Goal: Transaction & Acquisition: Purchase product/service

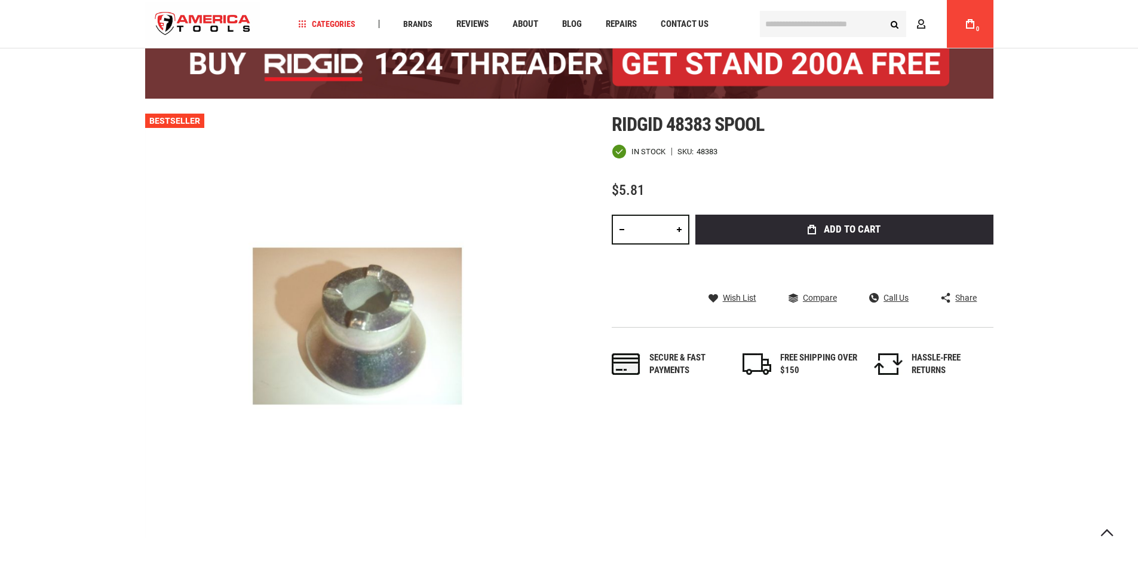
scroll to position [70, 0]
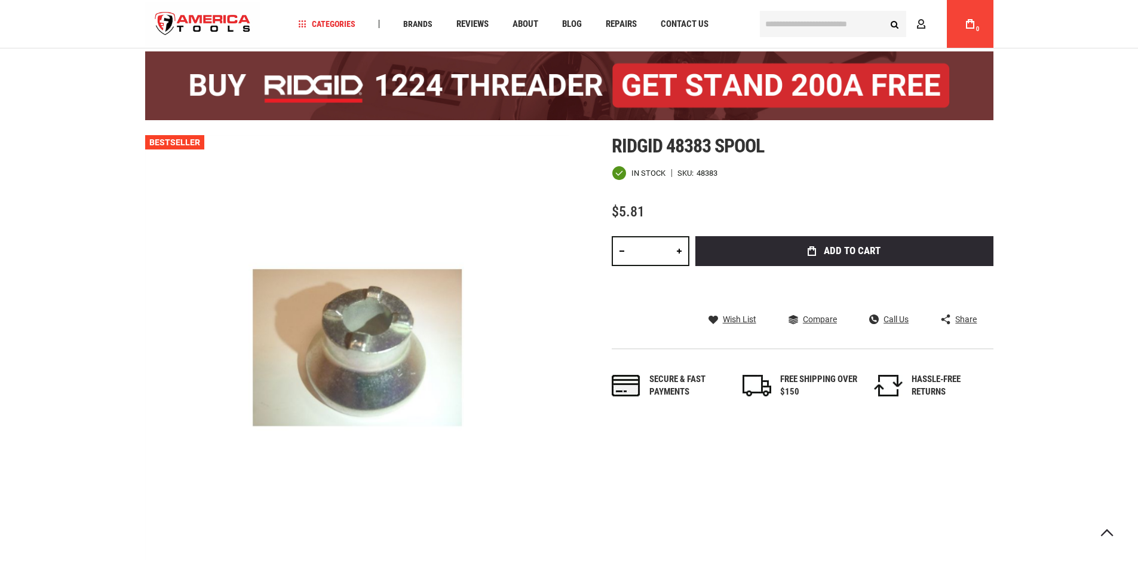
click at [683, 252] on link at bounding box center [679, 251] width 20 height 30
type input "*"
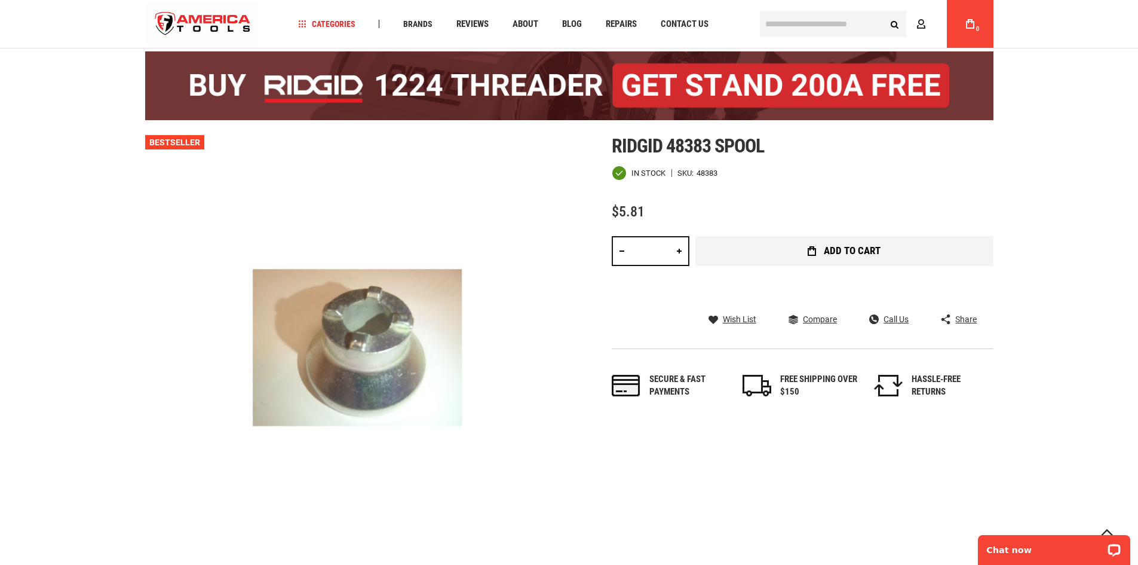
click at [769, 246] on button "Add to Cart" at bounding box center [844, 251] width 298 height 30
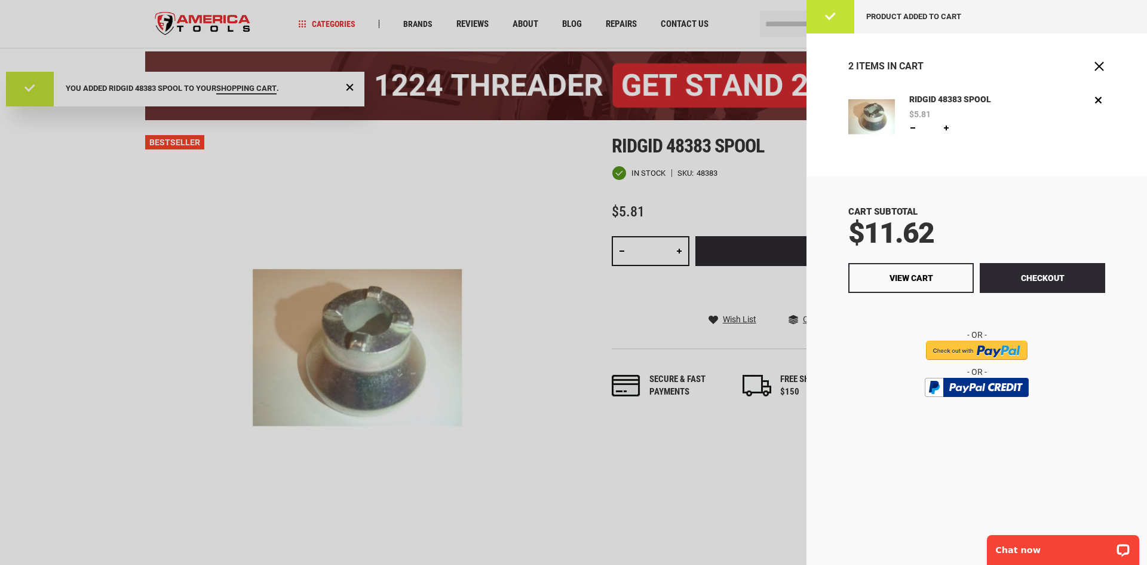
scroll to position [0, 0]
click at [1060, 284] on button "Checkout" at bounding box center [1042, 278] width 125 height 30
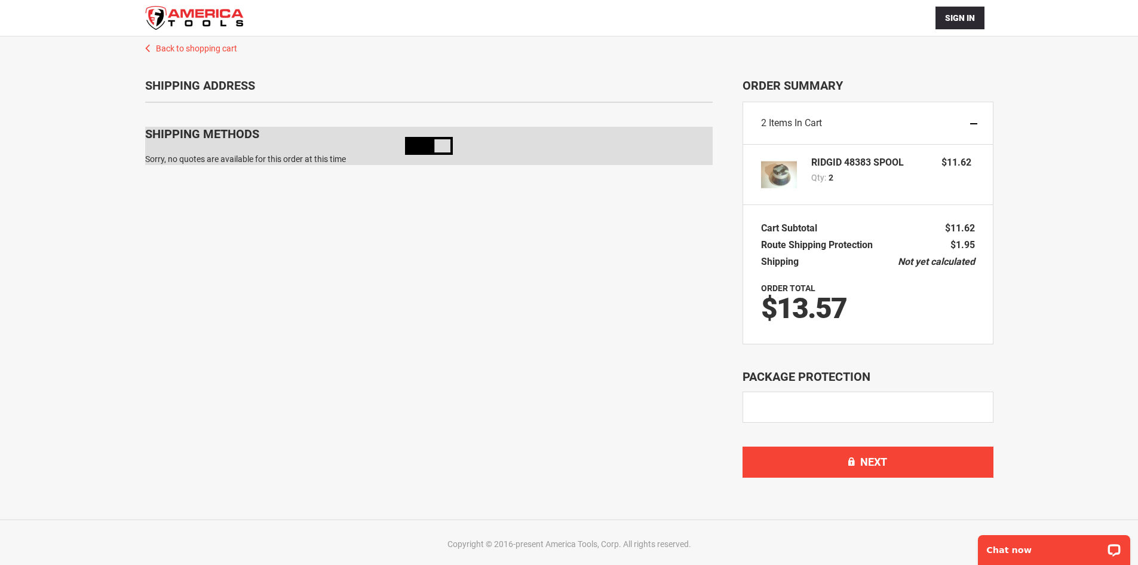
scroll to position [78, 0]
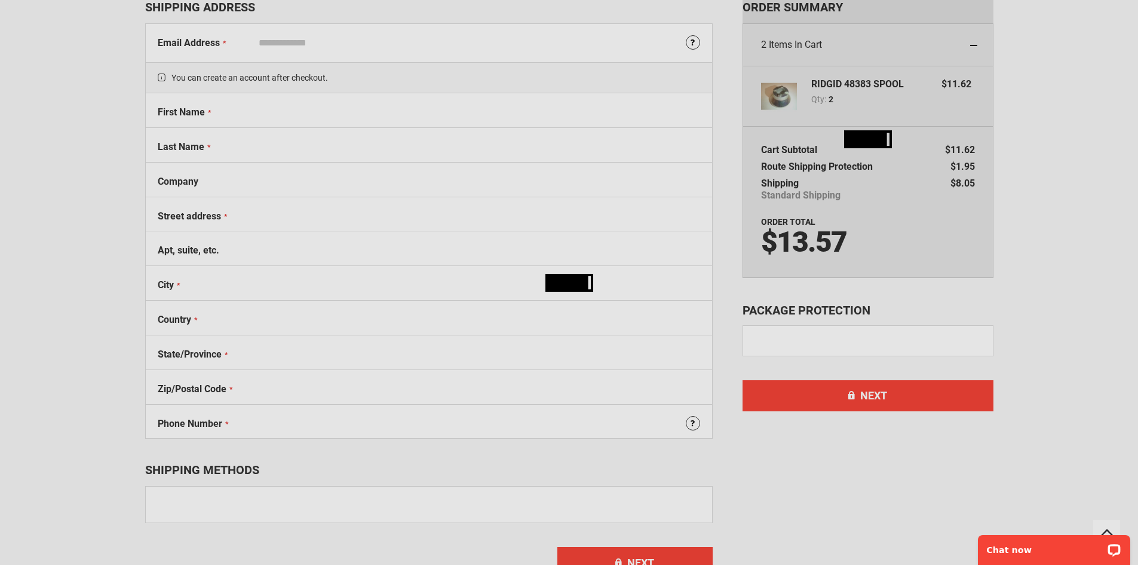
select select "**"
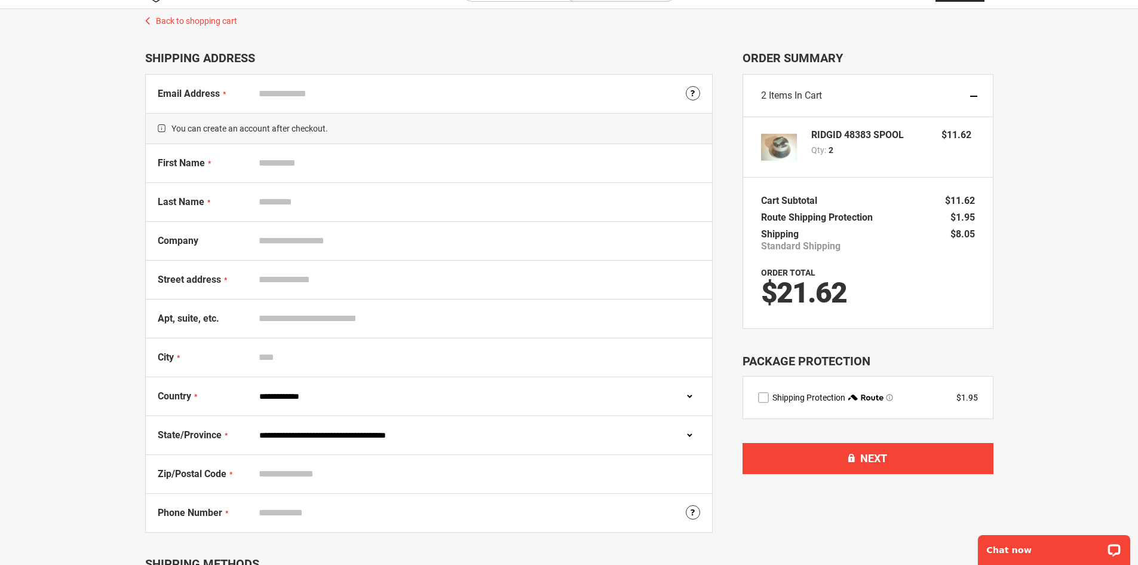
scroll to position [0, 0]
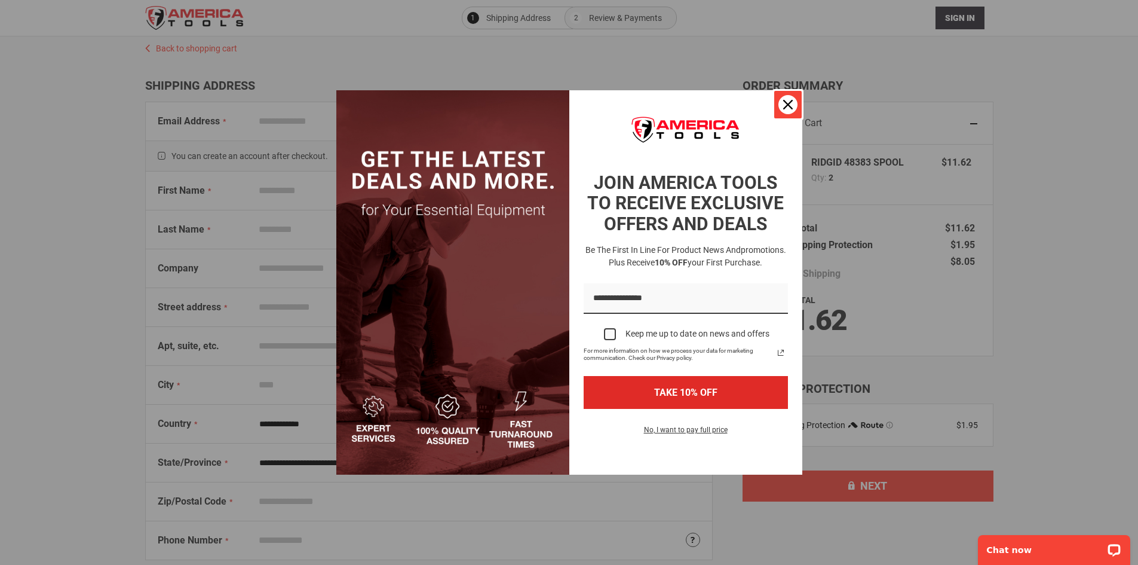
click at [780, 100] on div "Close" at bounding box center [787, 104] width 19 height 19
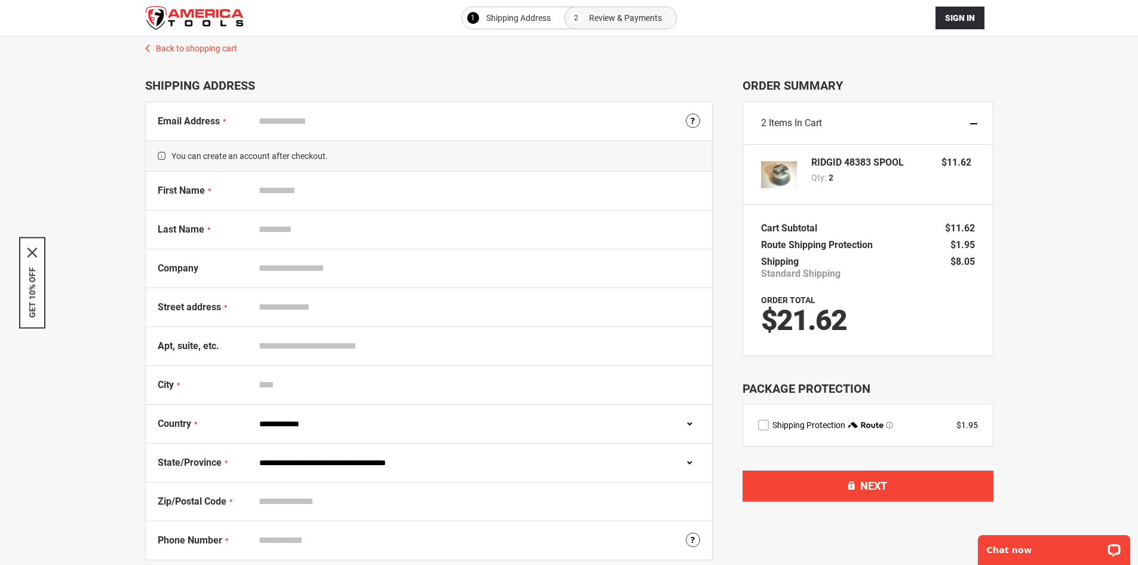
click at [768, 426] on label "route shipping protection selector element" at bounding box center [763, 424] width 11 height 11
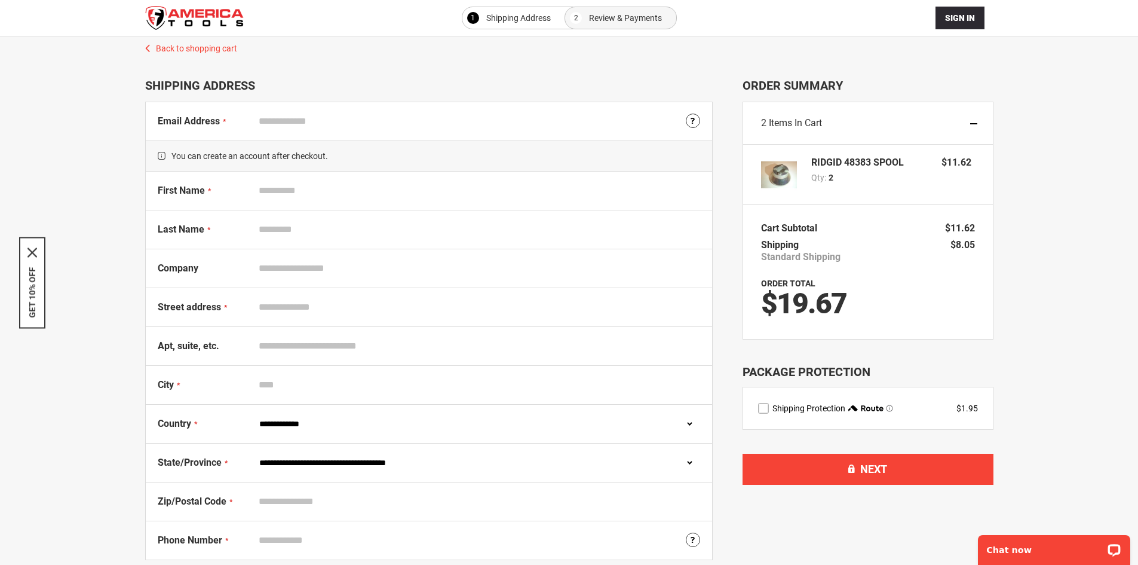
click at [330, 186] on input "First Name" at bounding box center [476, 190] width 447 height 23
type input "******"
type input "*******"
type input "**********"
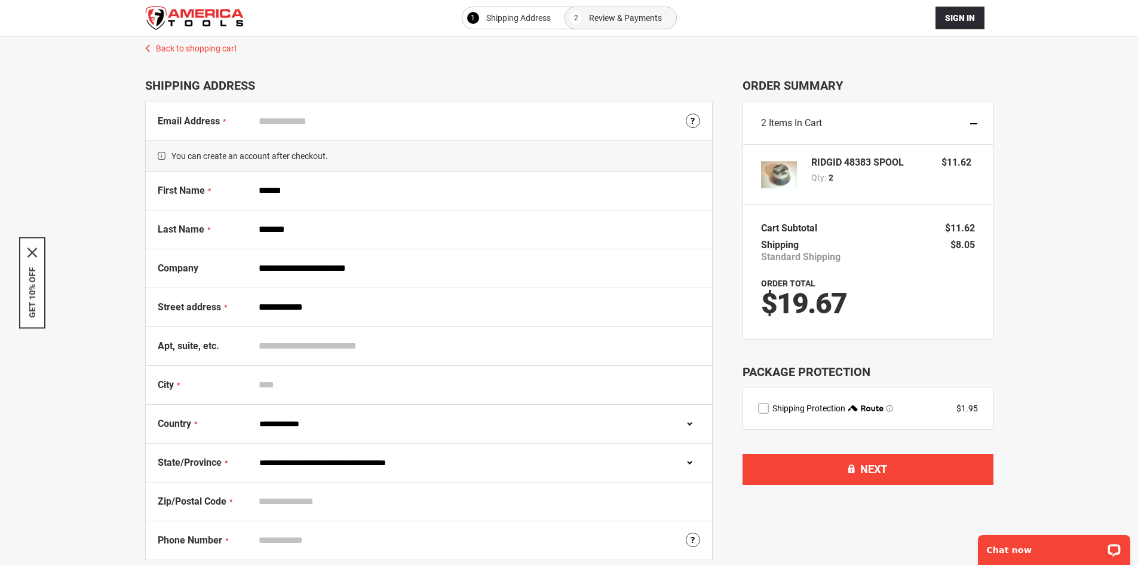
type input "**********"
select select "**"
type input "*****"
type input "**********"
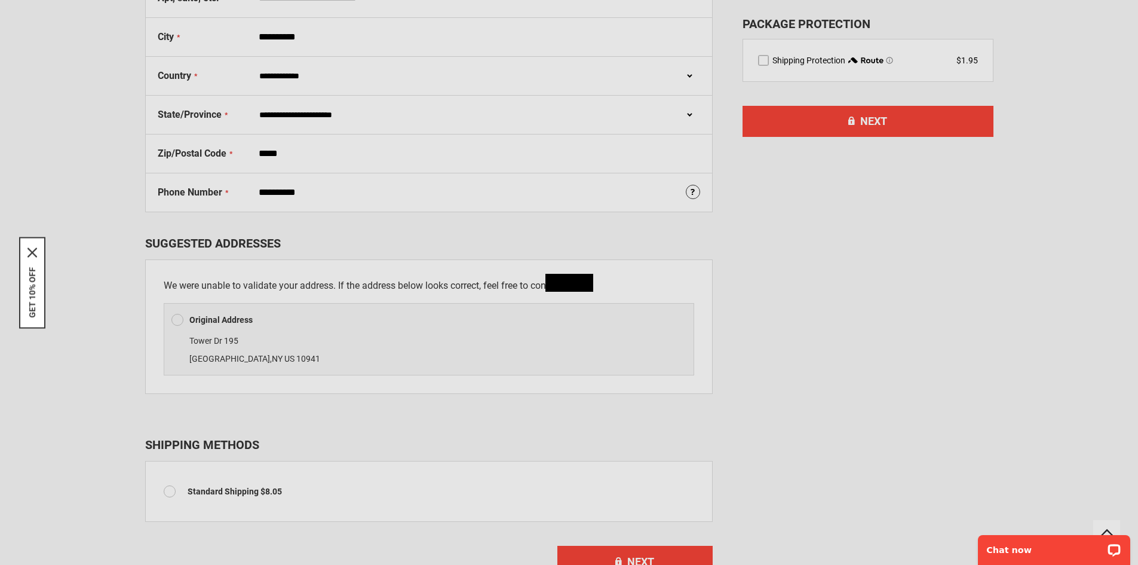
scroll to position [538, 0]
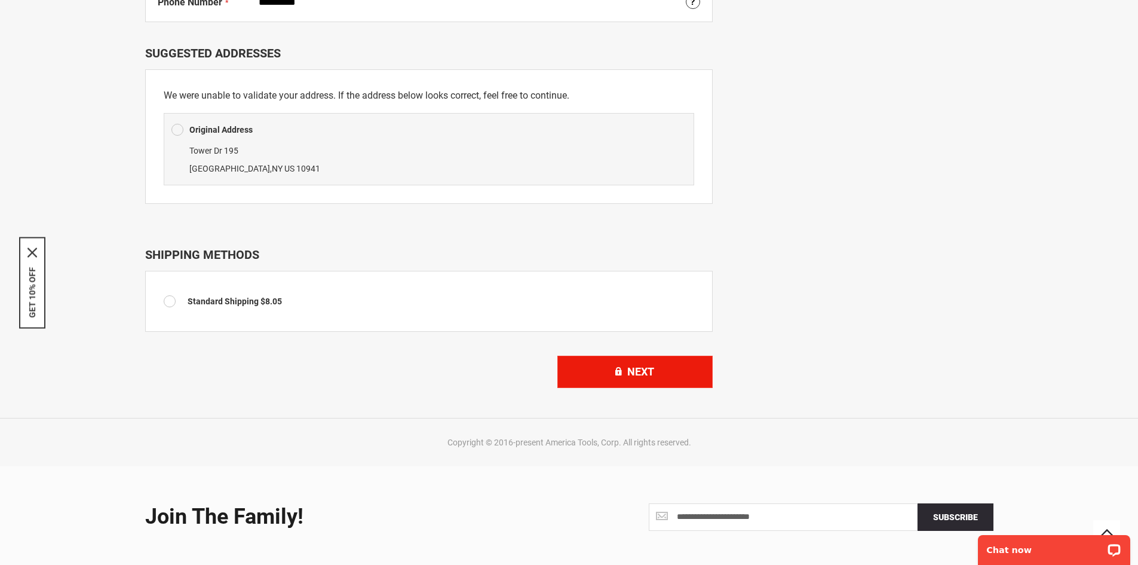
click at [620, 376] on button "Next" at bounding box center [634, 371] width 155 height 32
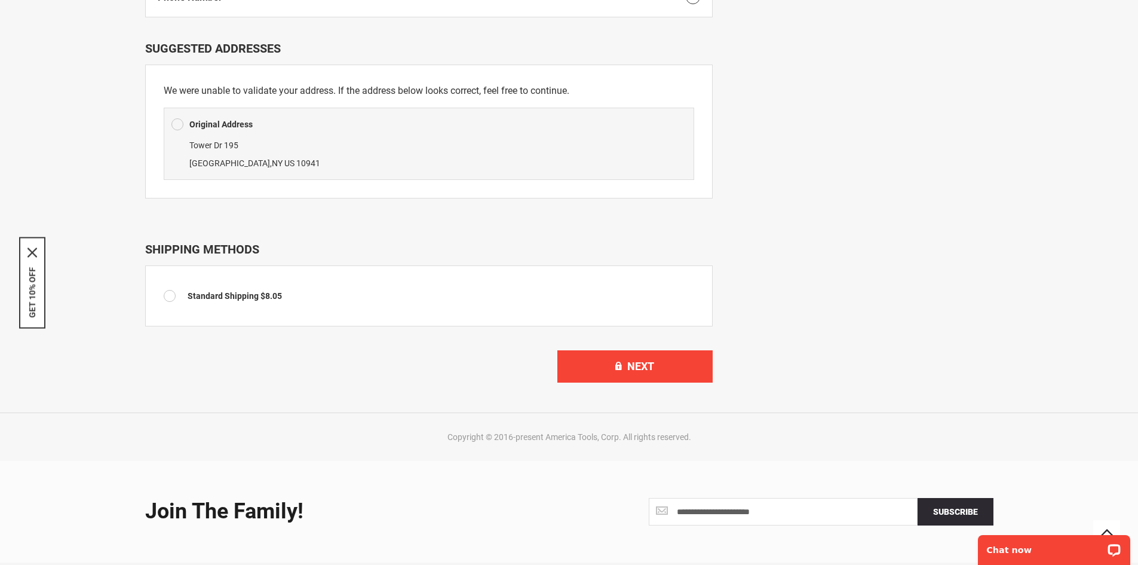
scroll to position [597, 0]
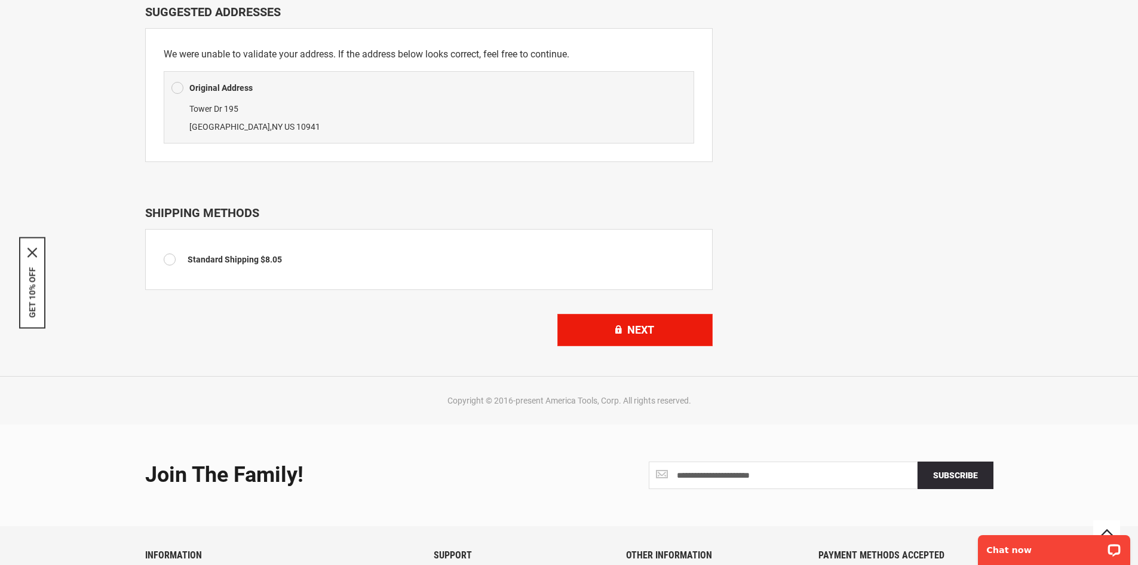
click at [614, 331] on button "Next" at bounding box center [634, 330] width 155 height 32
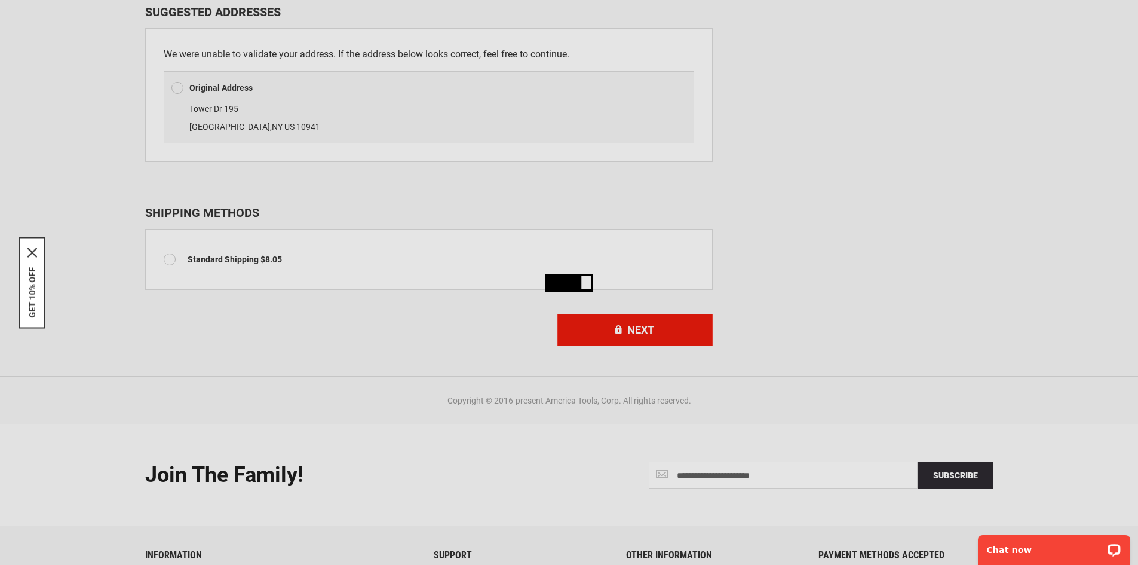
scroll to position [0, 0]
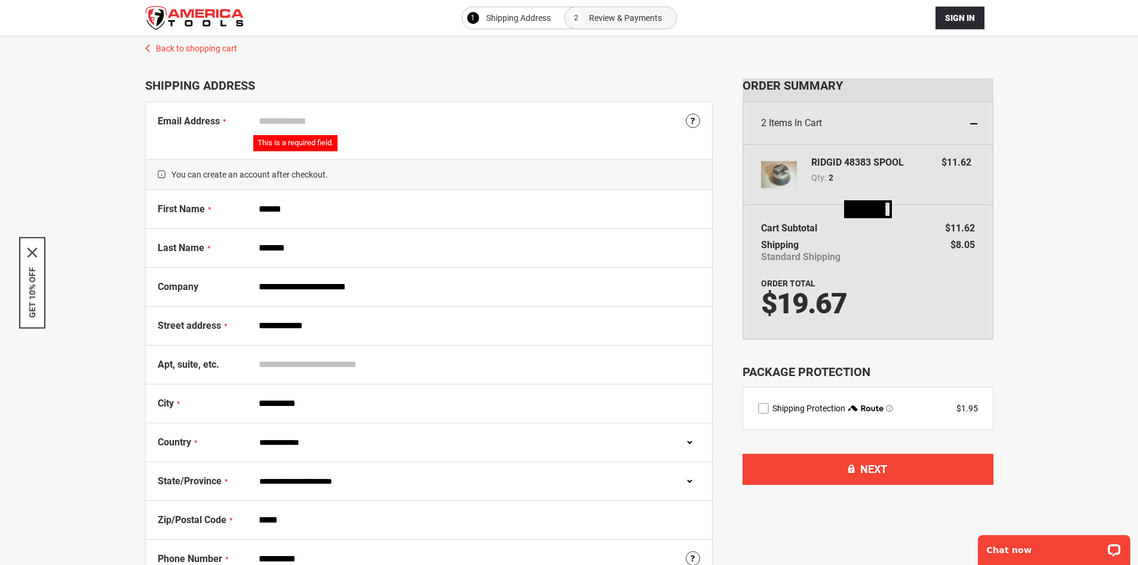
click at [284, 120] on input "Email Address" at bounding box center [476, 121] width 447 height 23
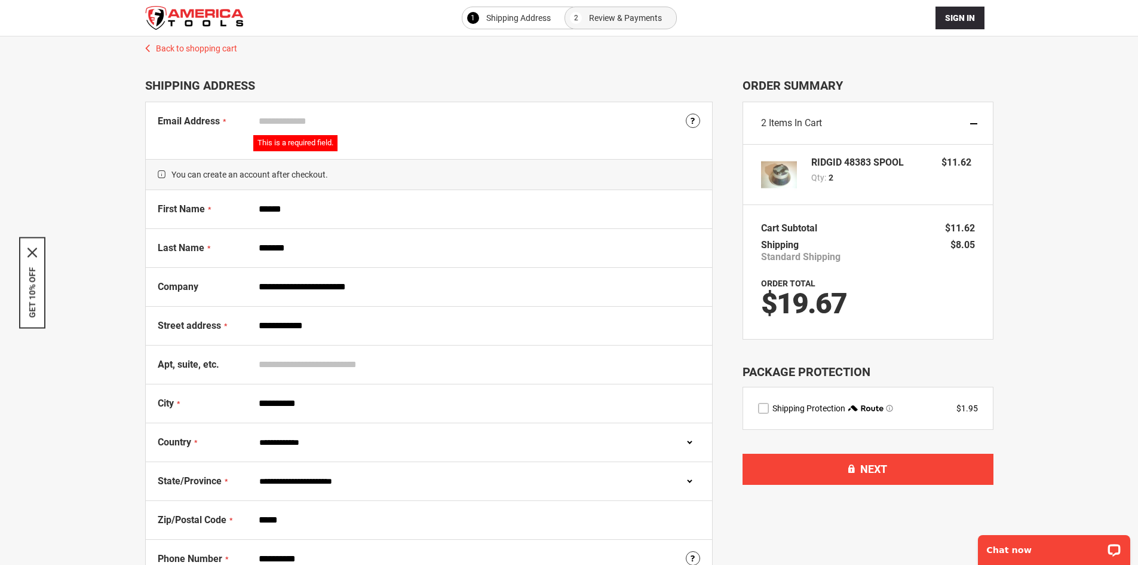
type input "**********"
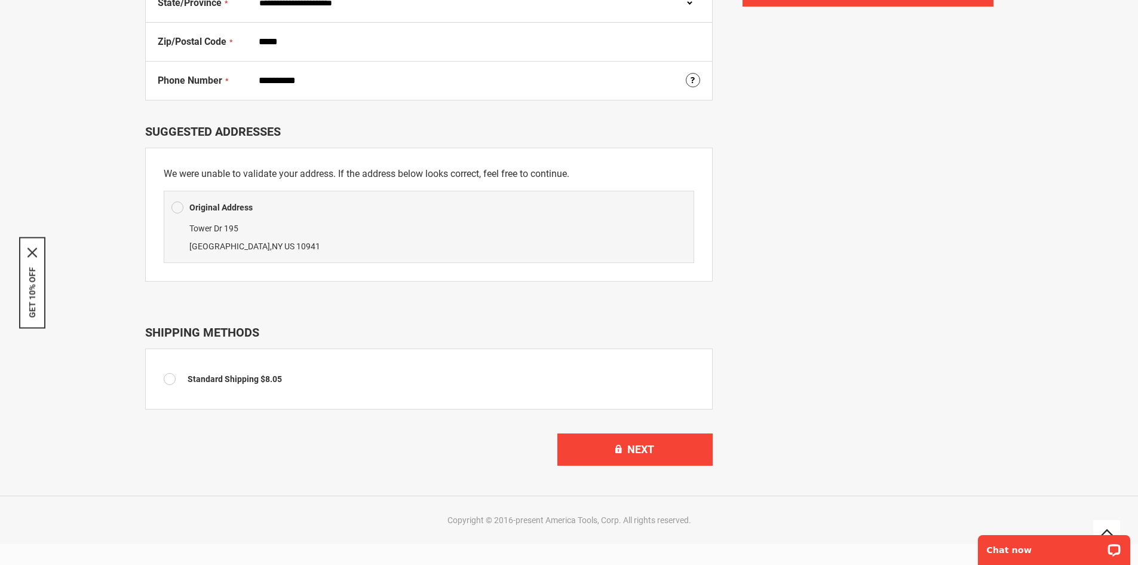
scroll to position [459, 0]
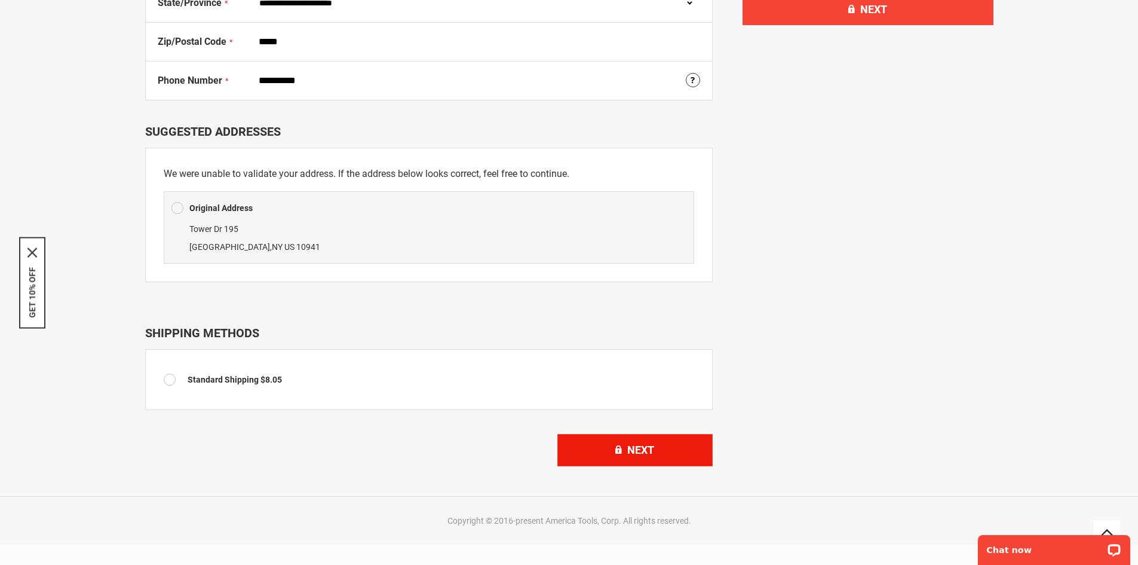
click at [646, 461] on button "Next" at bounding box center [634, 450] width 155 height 32
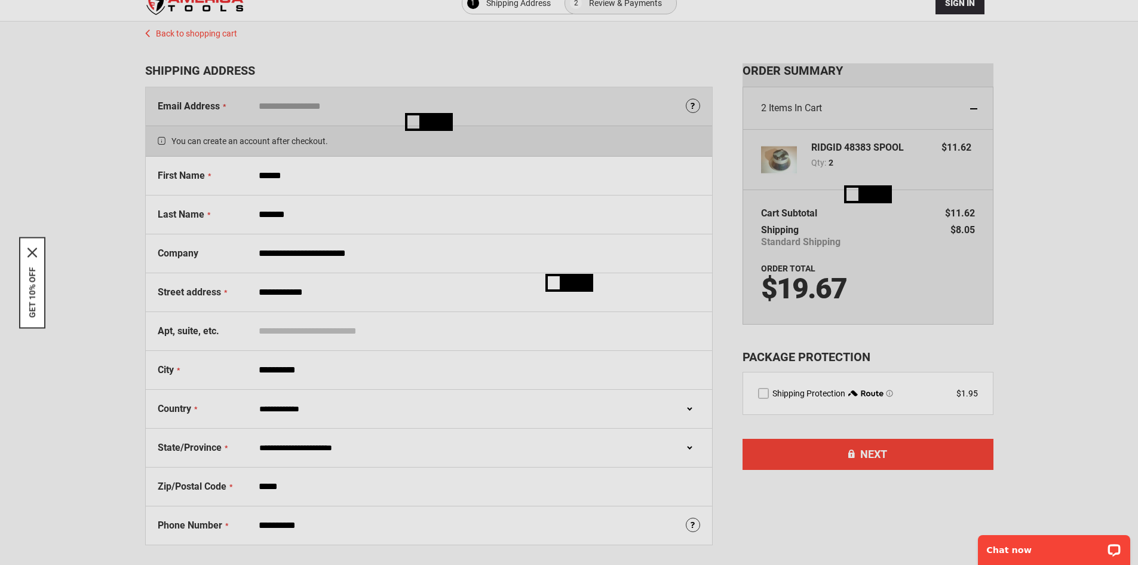
scroll to position [0, 0]
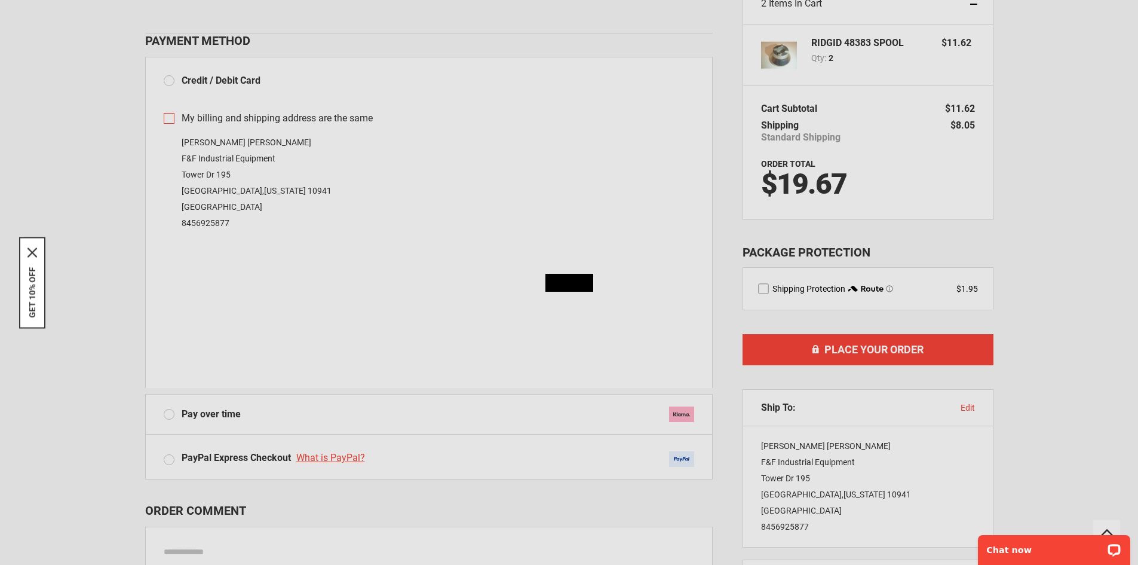
scroll to position [179, 0]
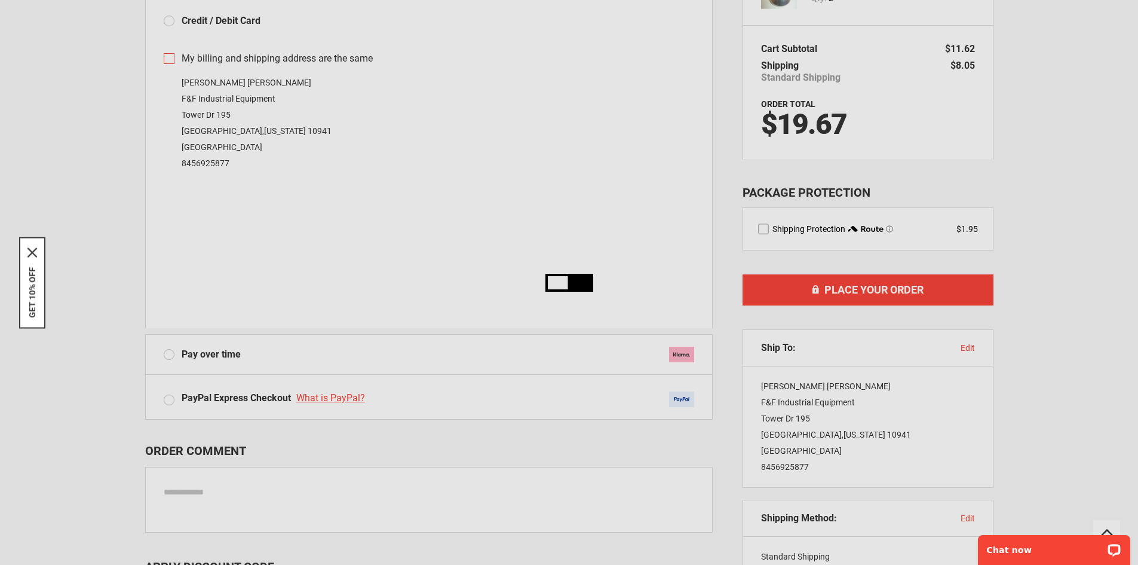
click at [418, 187] on div "Please wait..." at bounding box center [569, 282] width 1138 height 565
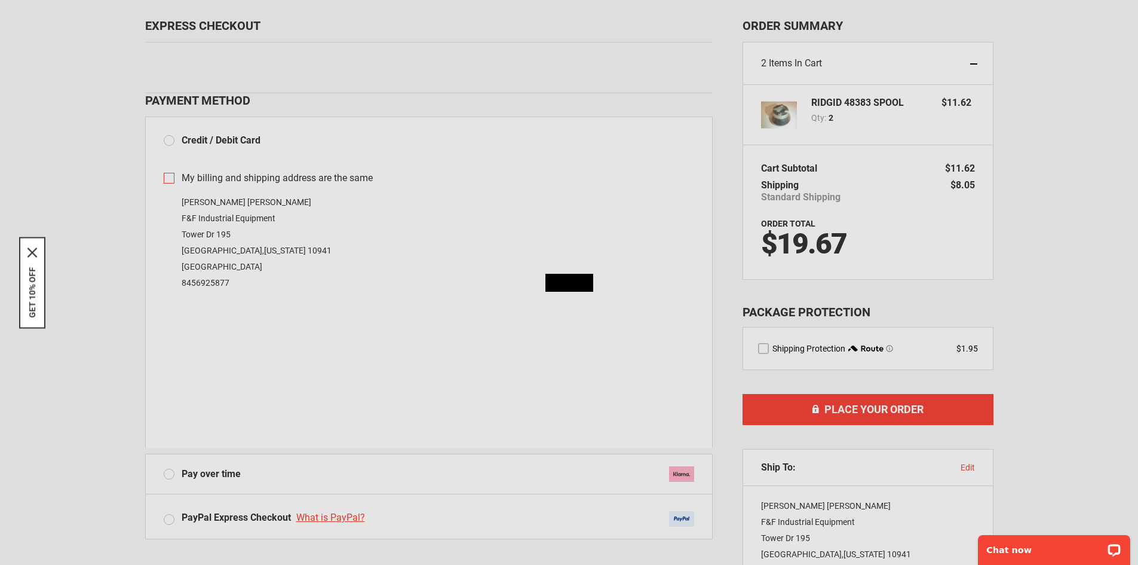
click at [479, 226] on div "Please wait..." at bounding box center [569, 282] width 1138 height 565
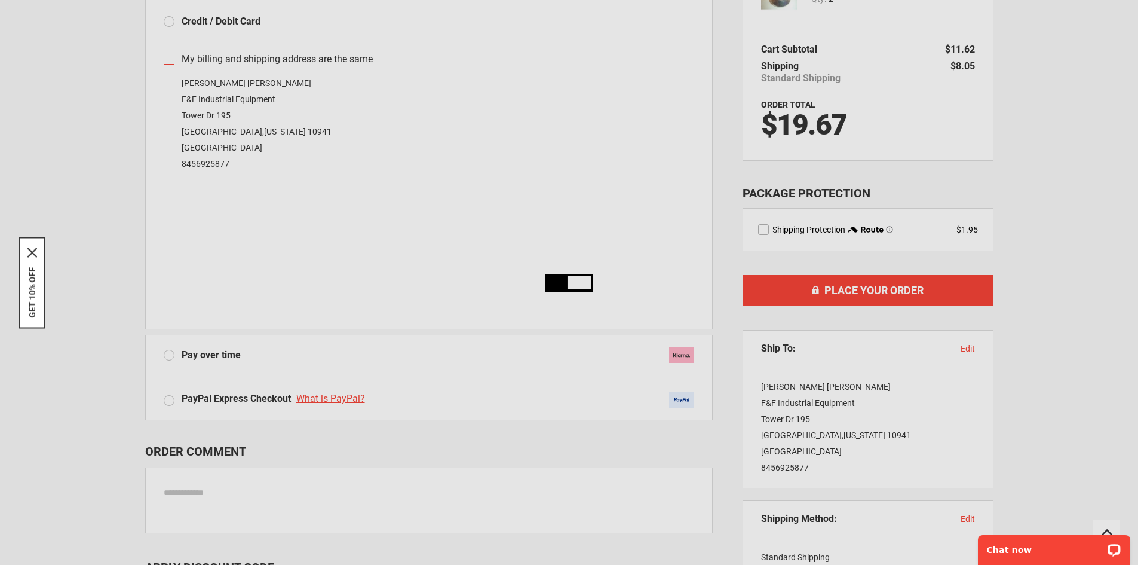
scroll to position [179, 0]
click at [1022, 554] on p "Chat now" at bounding box center [1046, 550] width 118 height 10
drag, startPoint x: 1106, startPoint y: 554, endPoint x: 2076, endPoint y: 1081, distance: 1104.3
click at [1106, 554] on div "Chat now" at bounding box center [1054, 550] width 152 height 30
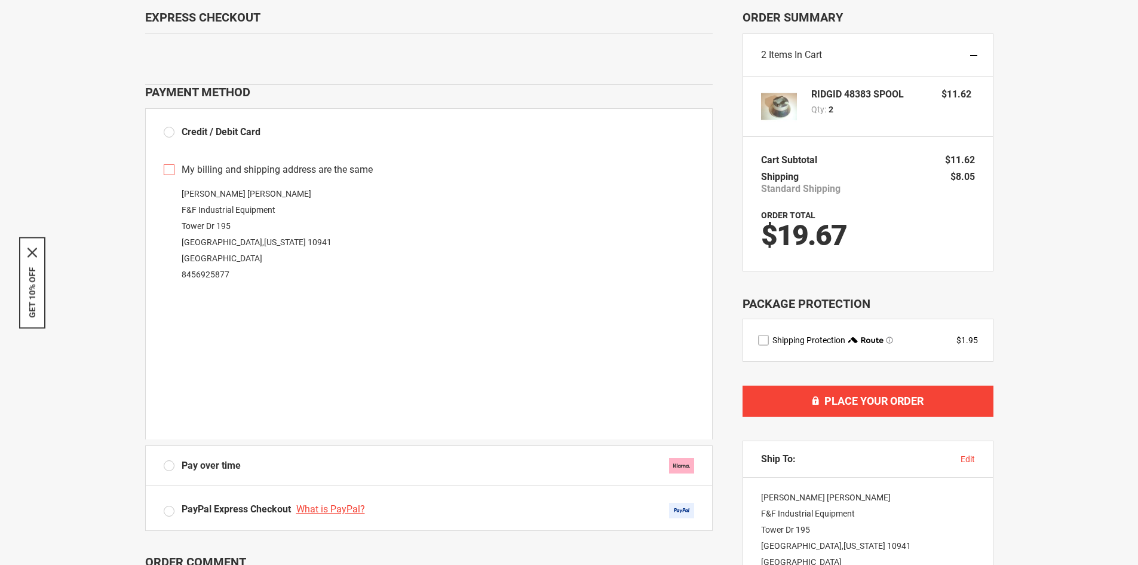
scroll to position [0, 0]
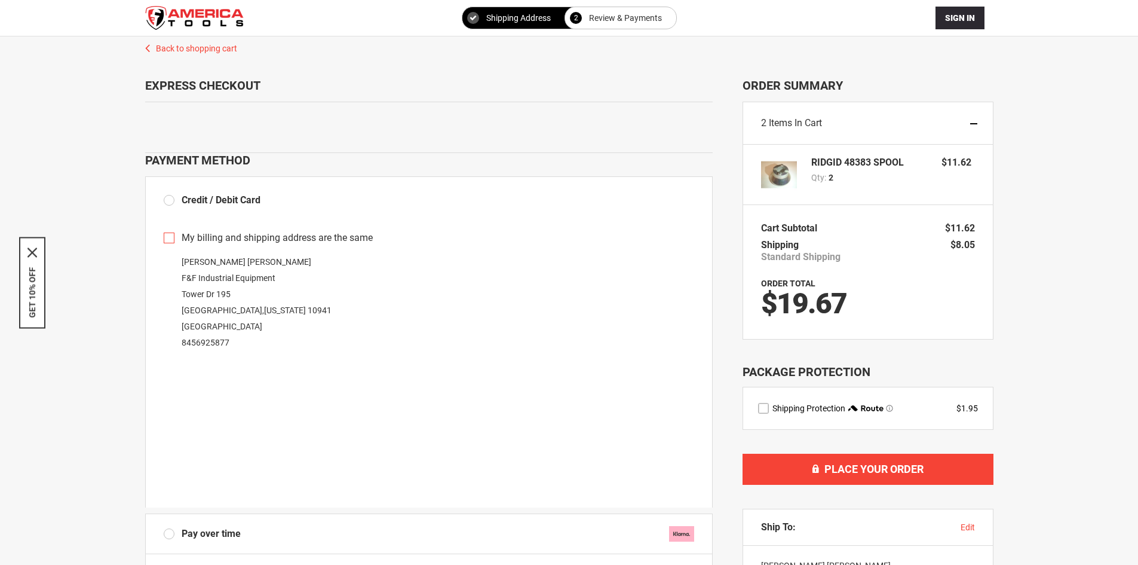
click at [814, 167] on strong "RIDGID 48383 SPOOL" at bounding box center [857, 163] width 93 height 10
click at [846, 154] on li "RIDGID 48383 SPOOL Qty 2 $11.62" at bounding box center [868, 175] width 250 height 60
click at [187, 54] on div "**********" at bounding box center [569, 453] width 848 height 834
click at [195, 47] on link "Back to shopping cart" at bounding box center [569, 45] width 872 height 18
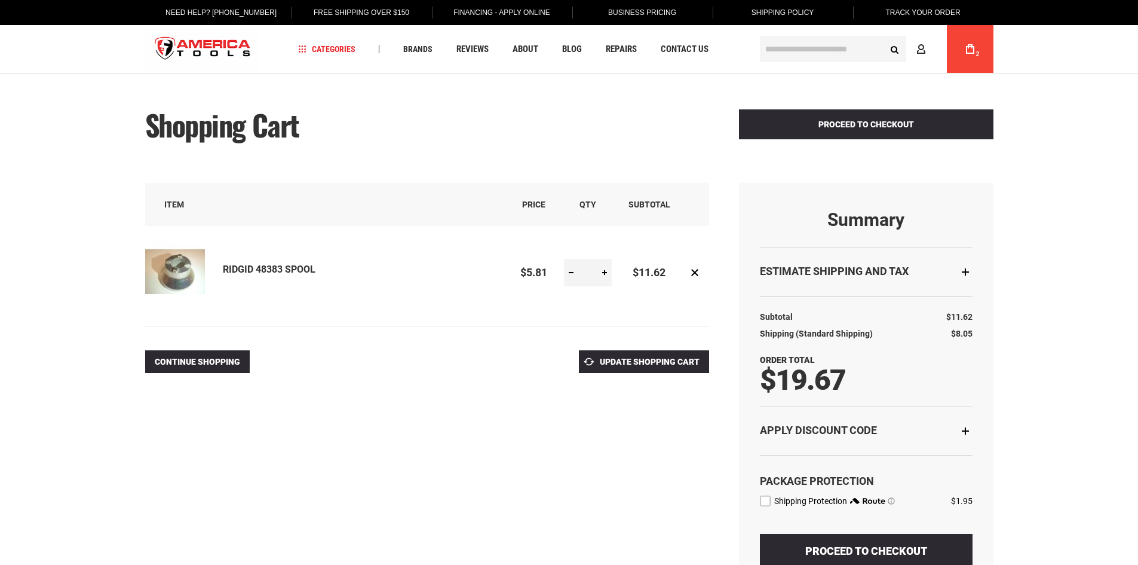
click at [999, 59] on div "Language English Español Need Help? +1 305-513-9914 Free Shipping Over $150 Fin…" at bounding box center [569, 36] width 872 height 73
click at [262, 273] on link "RIDGID 48383 SPOOL" at bounding box center [269, 268] width 93 height 11
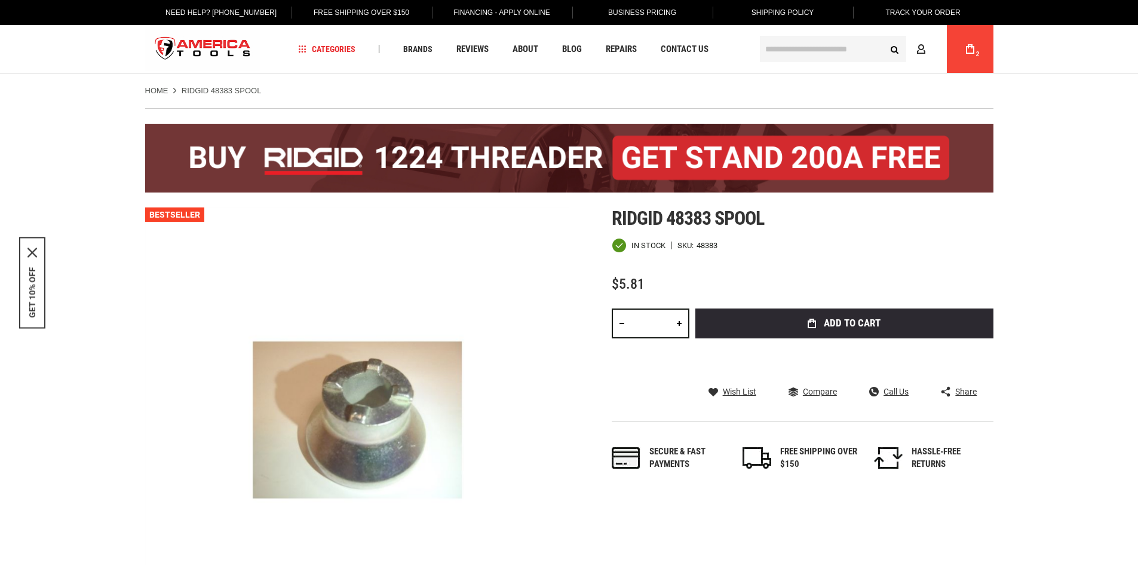
click at [970, 59] on link "My Cart 2" at bounding box center [970, 49] width 23 height 48
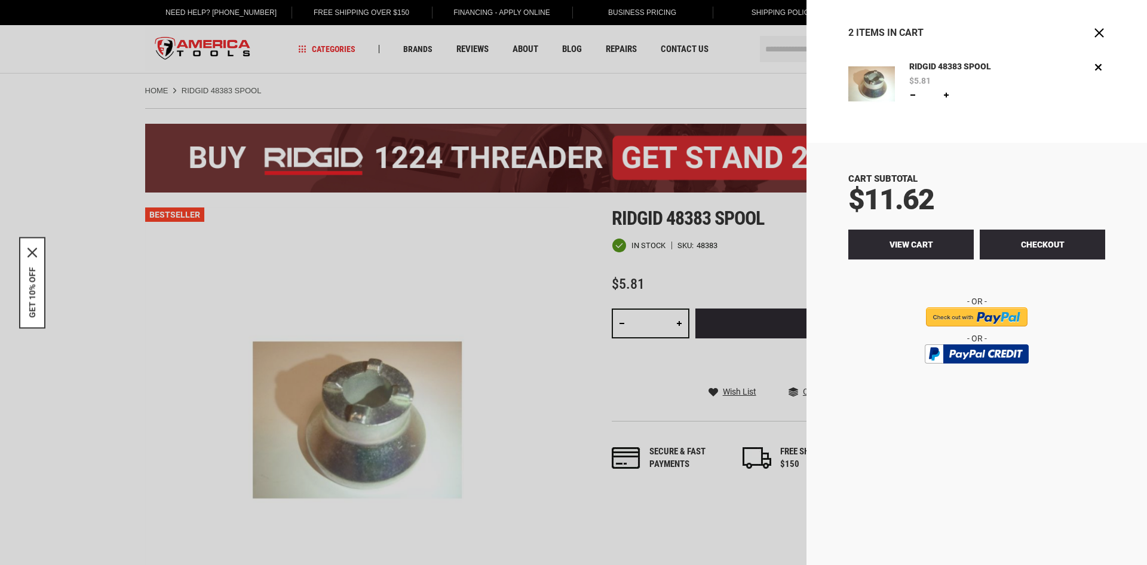
click at [888, 244] on link "View Cart" at bounding box center [910, 244] width 125 height 30
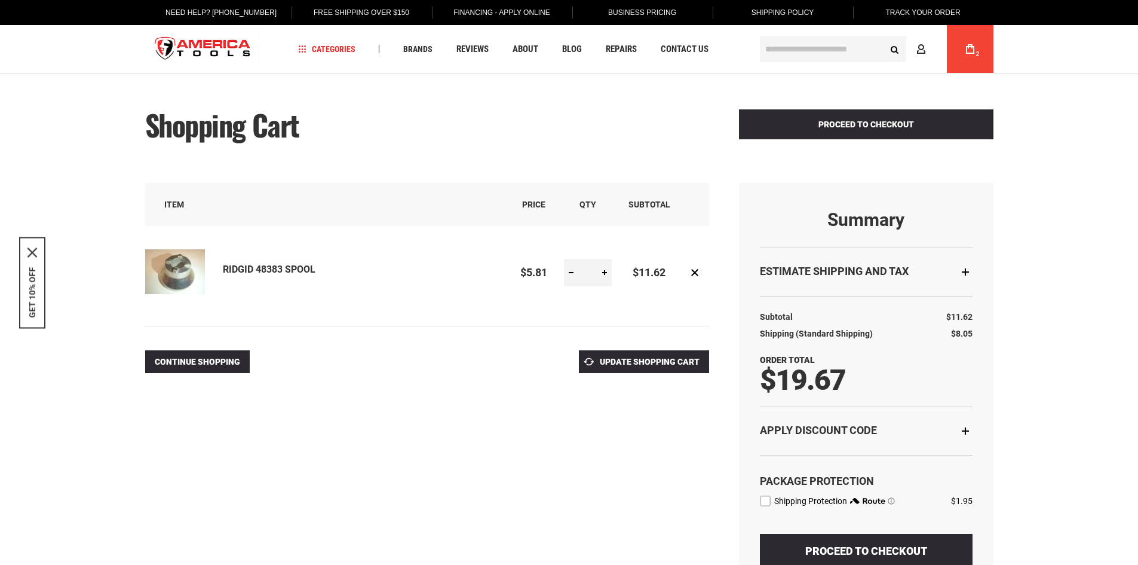
click at [502, 415] on div "**********" at bounding box center [569, 454] width 848 height 715
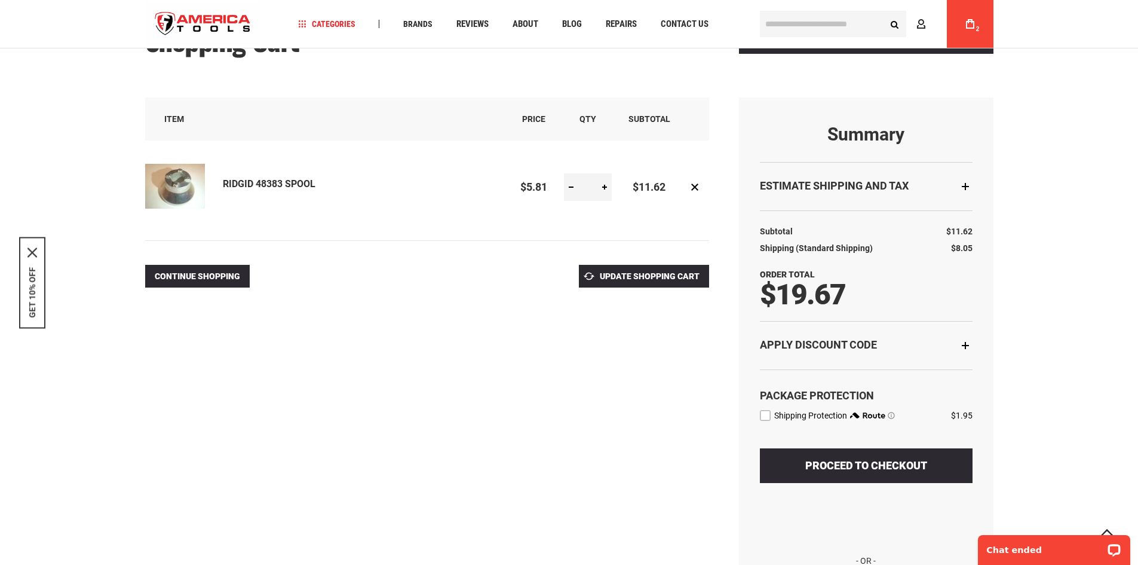
scroll to position [119, 0]
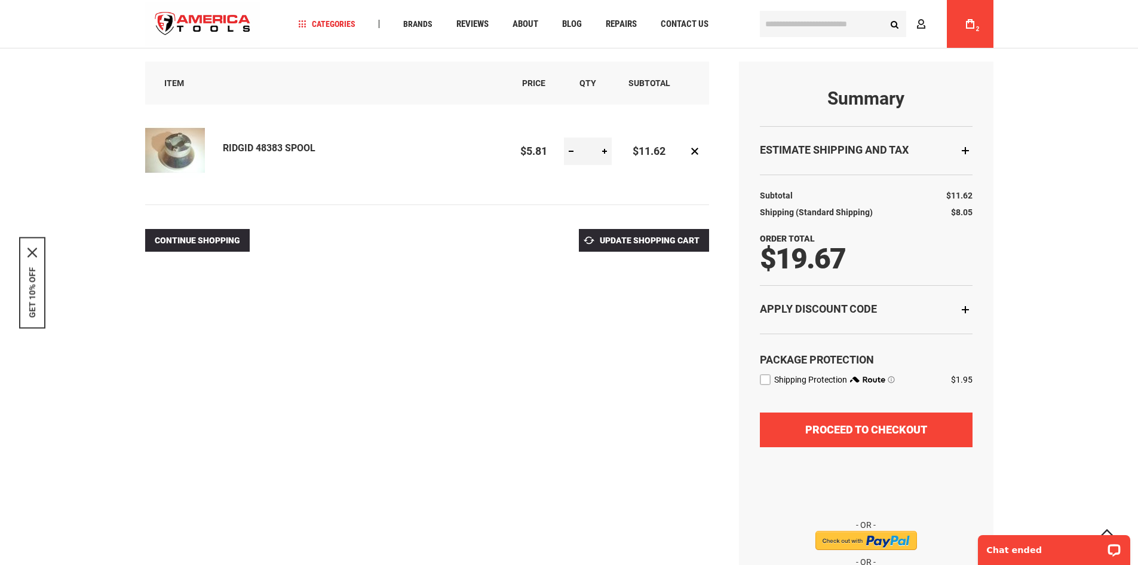
click at [882, 440] on button "Proceed to Checkout" at bounding box center [866, 429] width 213 height 35
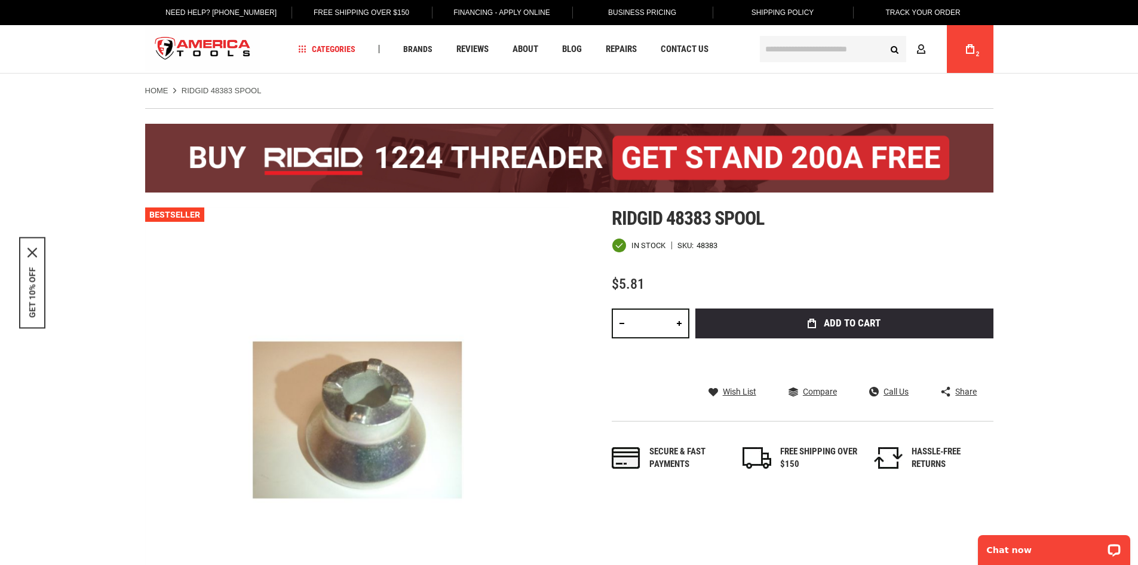
click at [679, 322] on link at bounding box center [679, 323] width 20 height 30
type input "*"
click at [833, 320] on span "Add to Cart" at bounding box center [852, 323] width 57 height 10
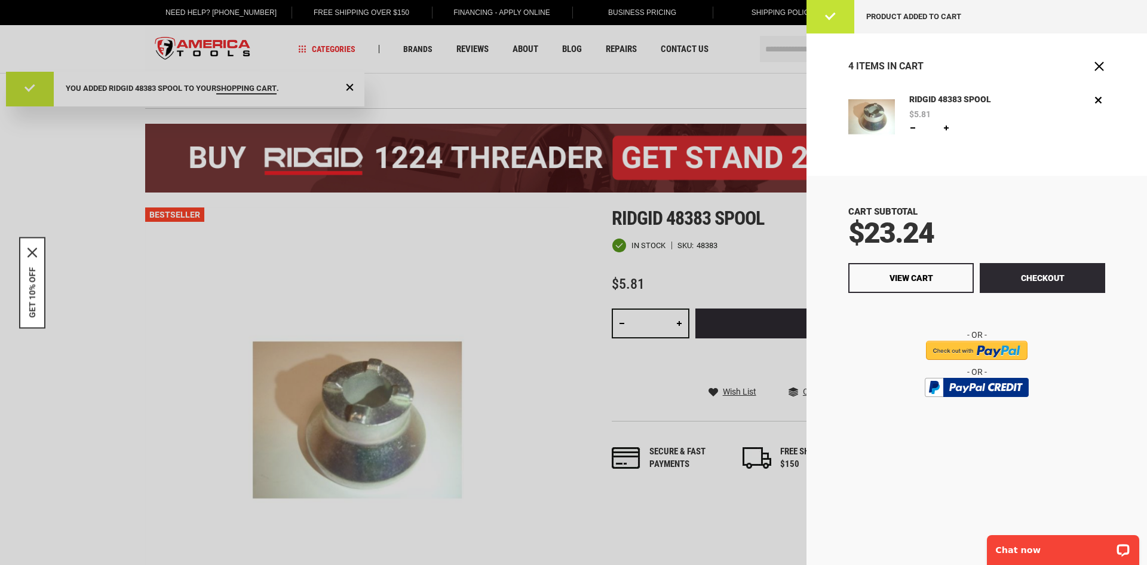
click at [1031, 275] on button "Checkout" at bounding box center [1042, 278] width 125 height 30
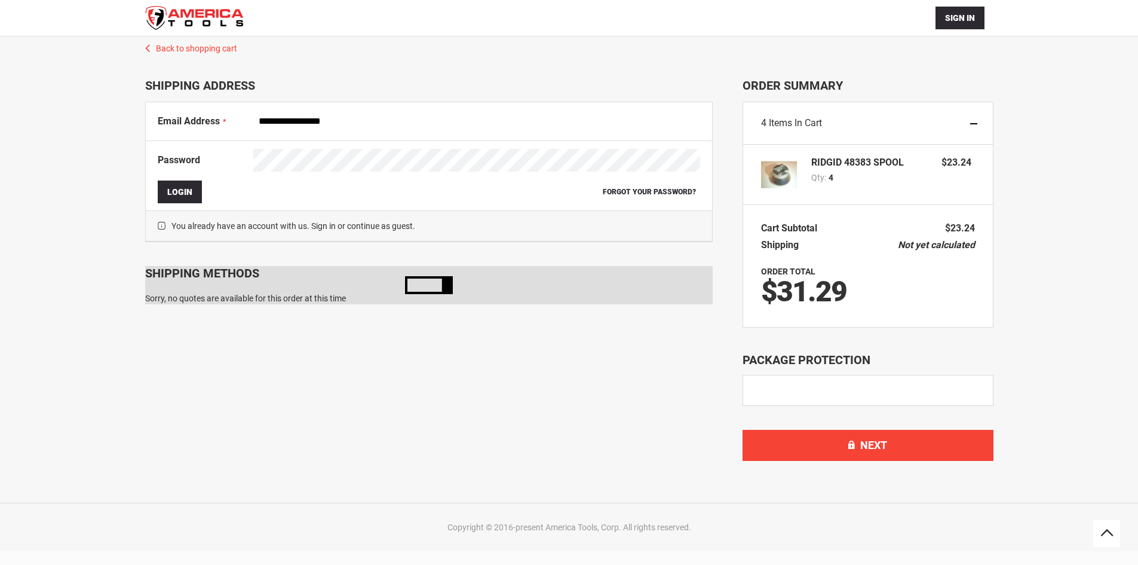
scroll to position [78, 0]
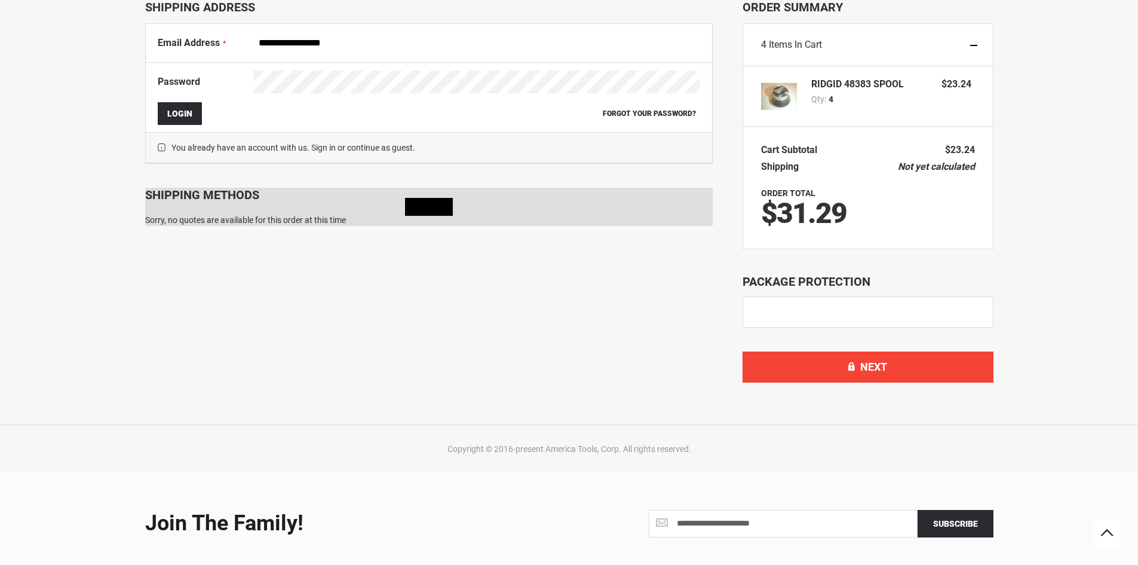
select select "**"
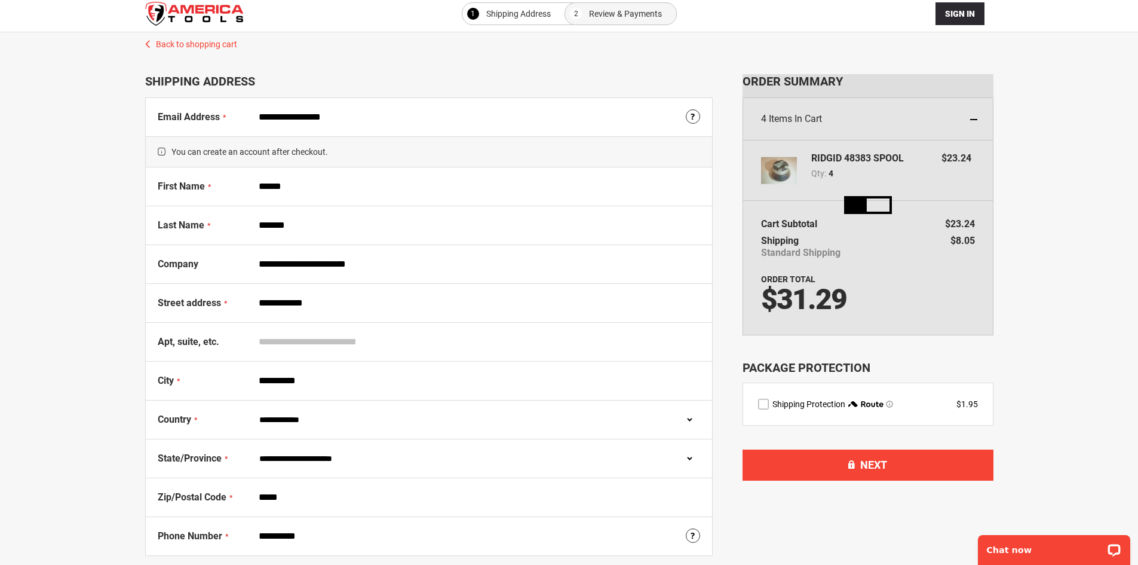
scroll to position [0, 0]
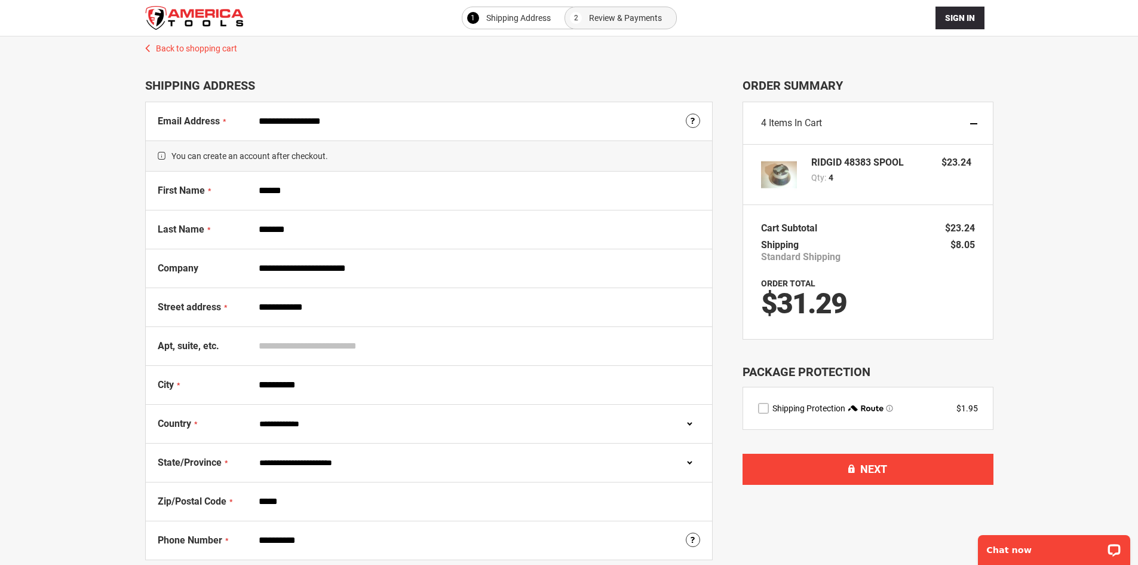
click at [977, 118] on div "4 Items in Cart" at bounding box center [868, 123] width 250 height 42
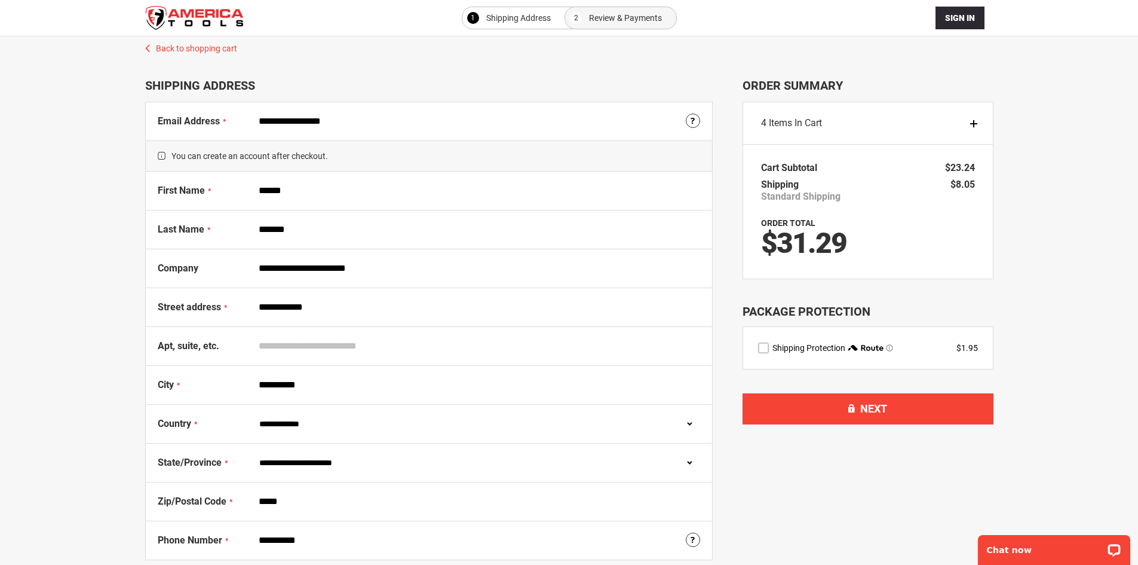
click at [976, 119] on div "4 Items in Cart" at bounding box center [868, 123] width 250 height 42
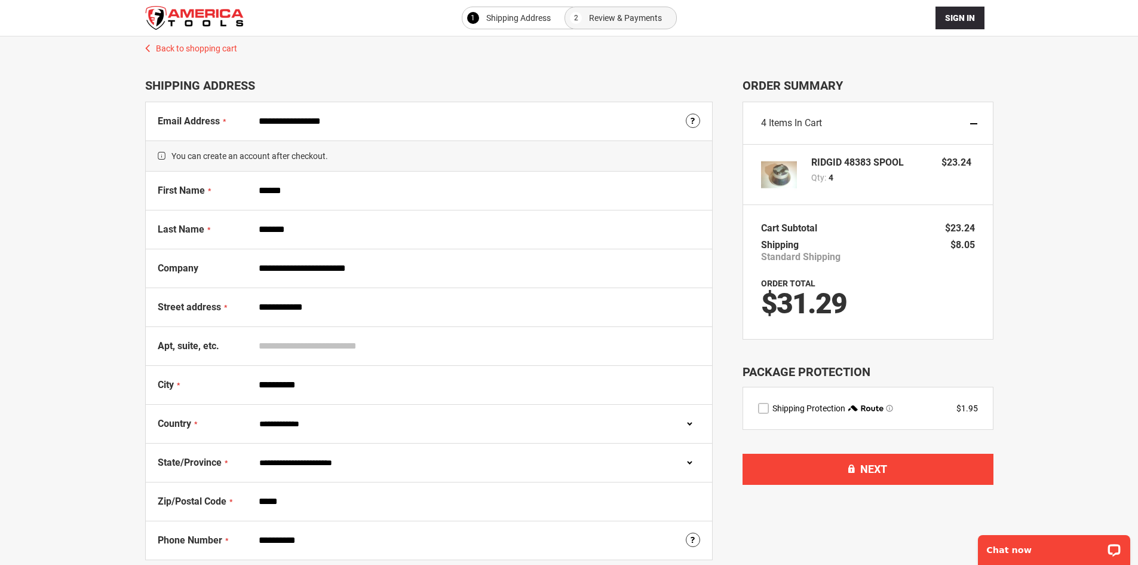
click at [786, 116] on div "4 Items in Cart" at bounding box center [868, 123] width 250 height 42
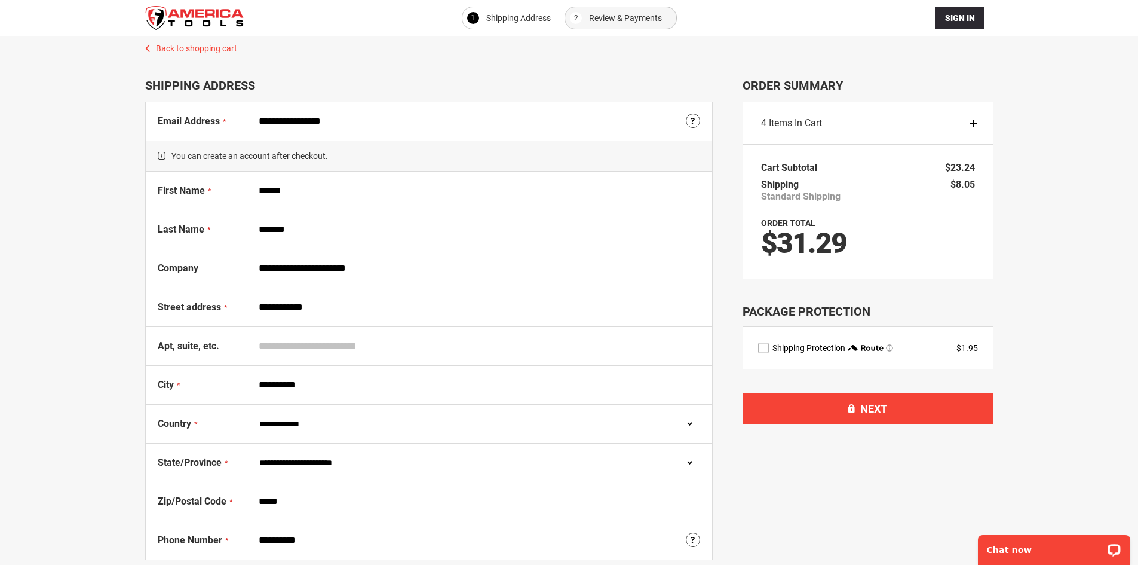
click at [787, 116] on div "4 Items in Cart" at bounding box center [868, 123] width 250 height 42
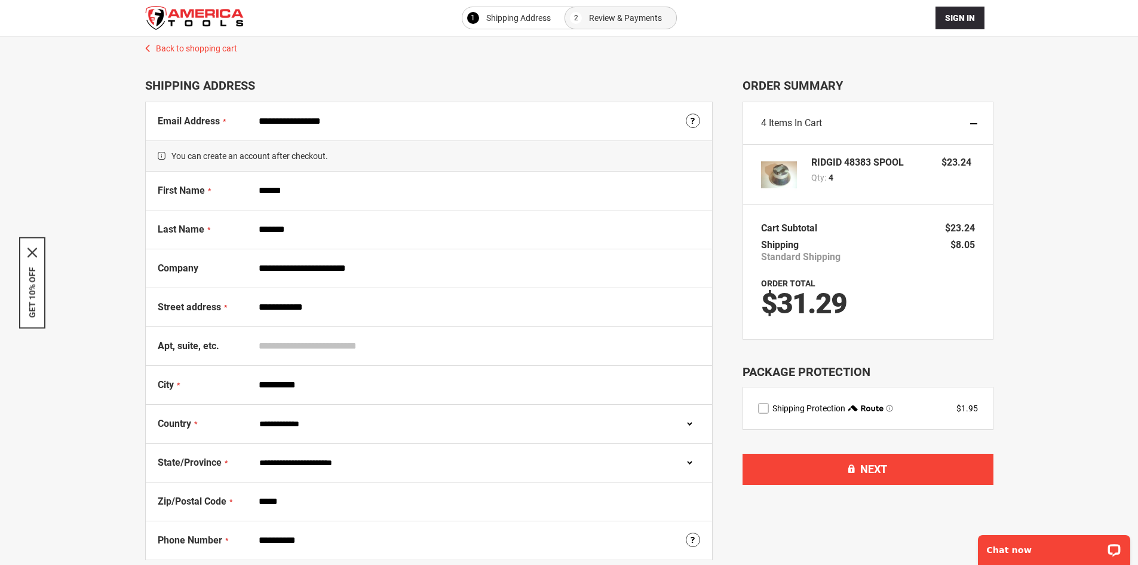
click at [186, 45] on link "Back to shopping cart" at bounding box center [569, 45] width 872 height 18
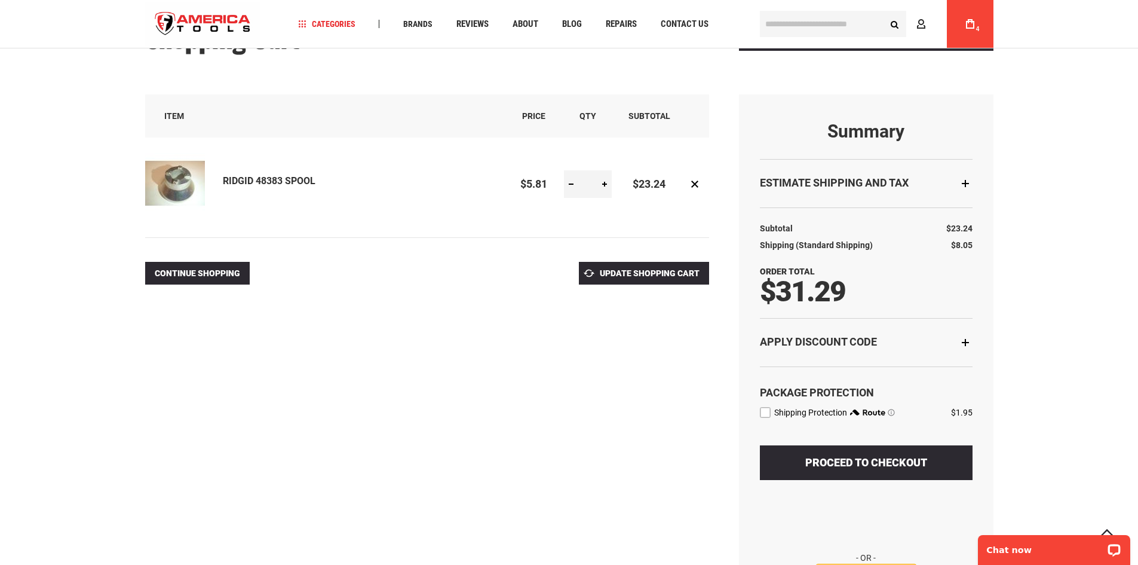
scroll to position [60, 0]
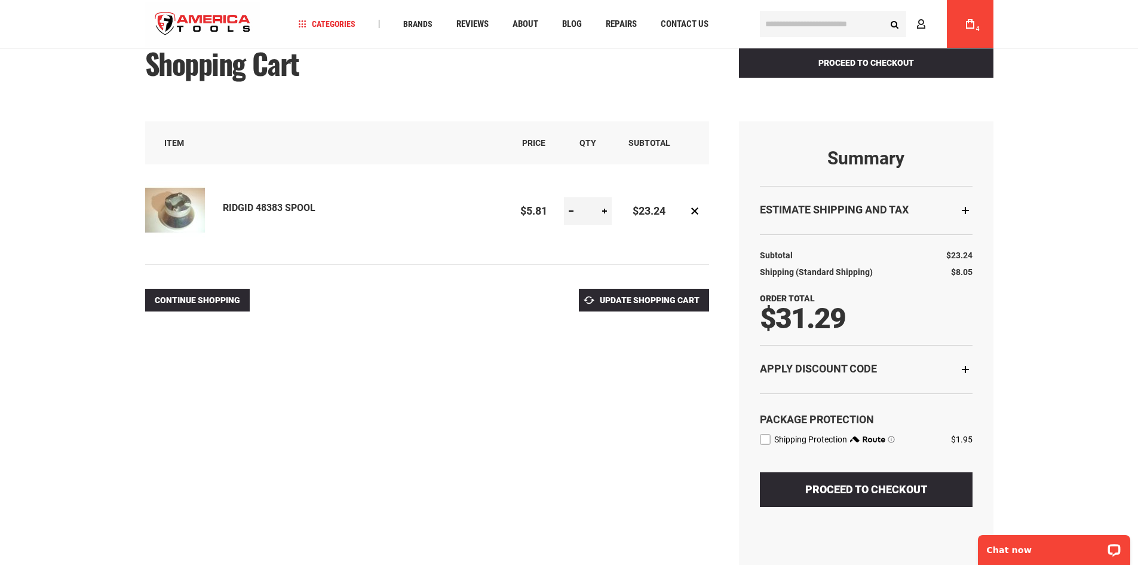
click at [578, 213] on link at bounding box center [571, 210] width 14 height 27
click at [573, 213] on link at bounding box center [571, 210] width 14 height 27
type input "*"
click at [654, 307] on button "Update Shopping Cart" at bounding box center [644, 300] width 130 height 23
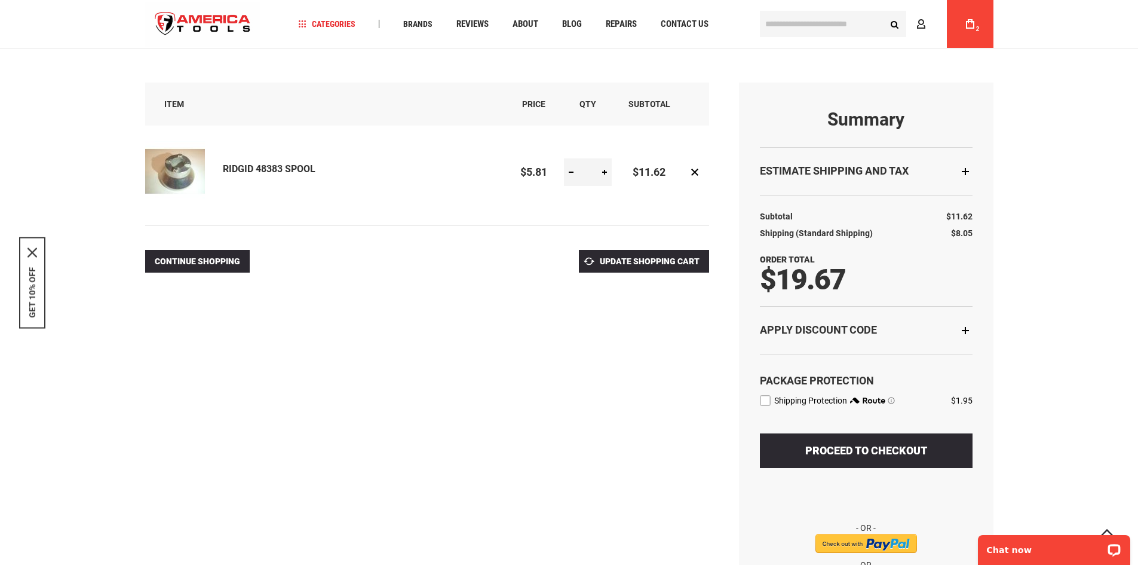
scroll to position [119, 0]
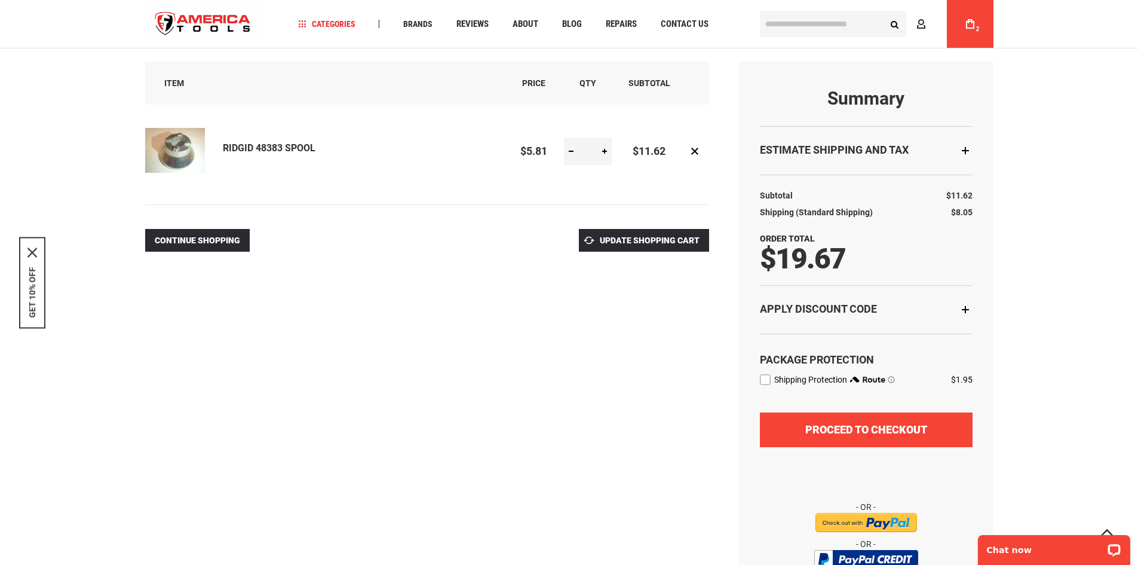
click at [871, 430] on span "Proceed to Checkout" at bounding box center [866, 429] width 122 height 13
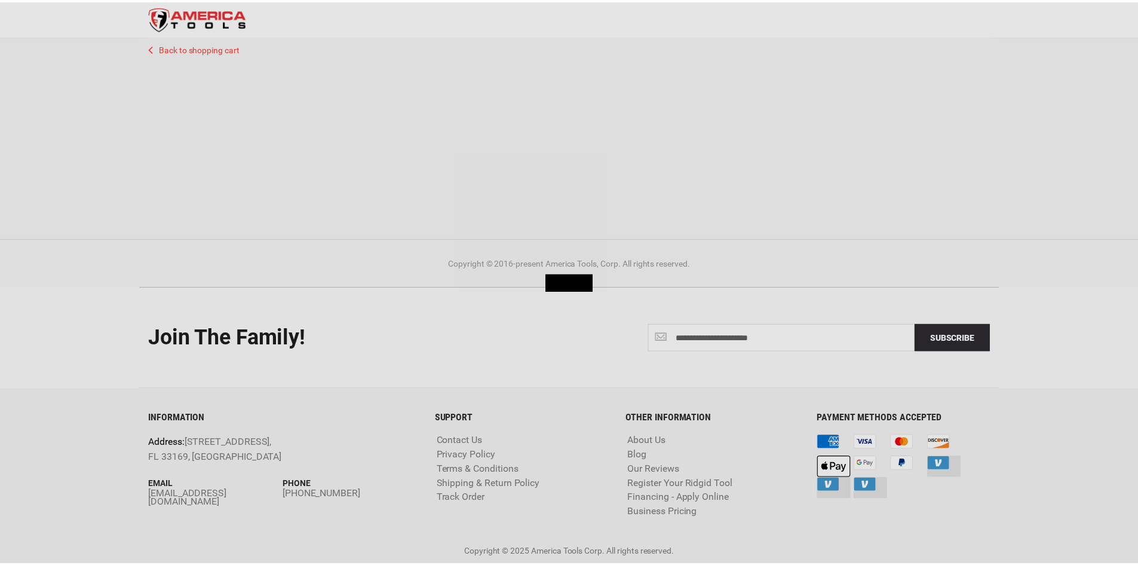
scroll to position [39, 0]
select select "**"
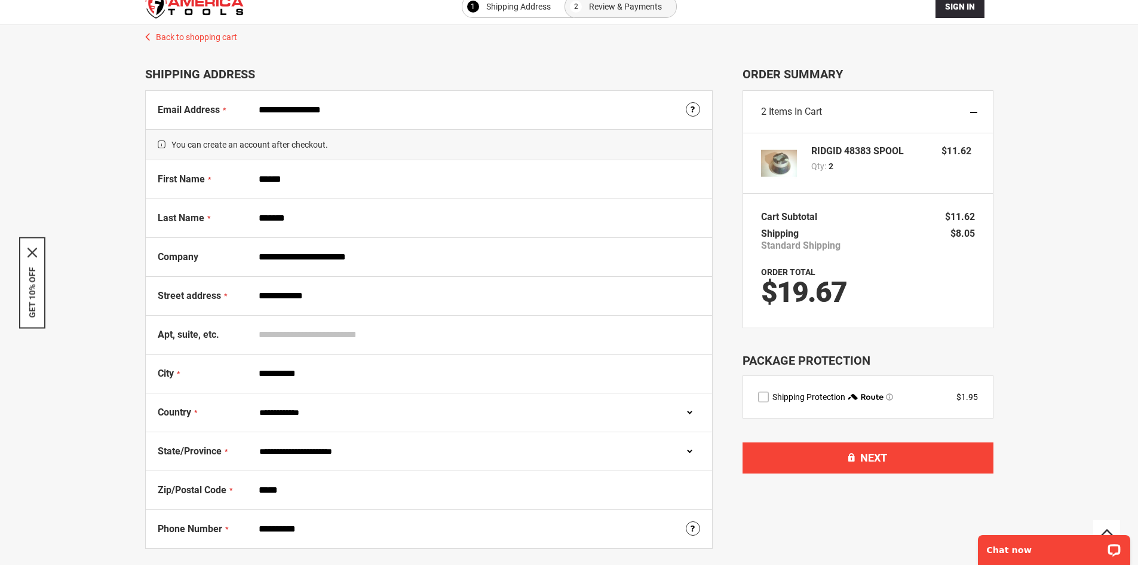
scroll to position [0, 0]
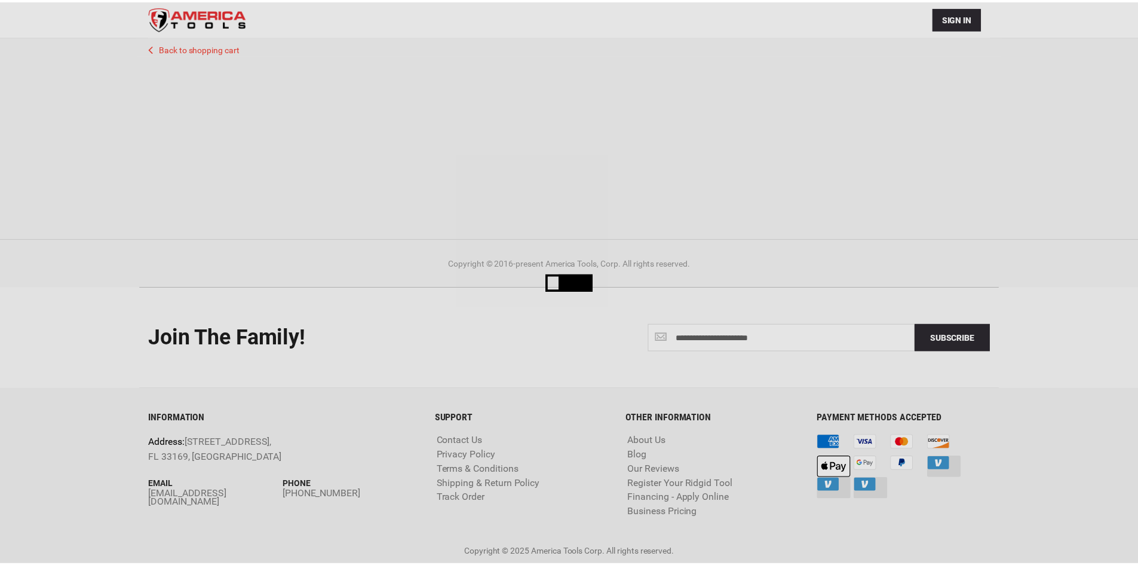
scroll to position [39, 0]
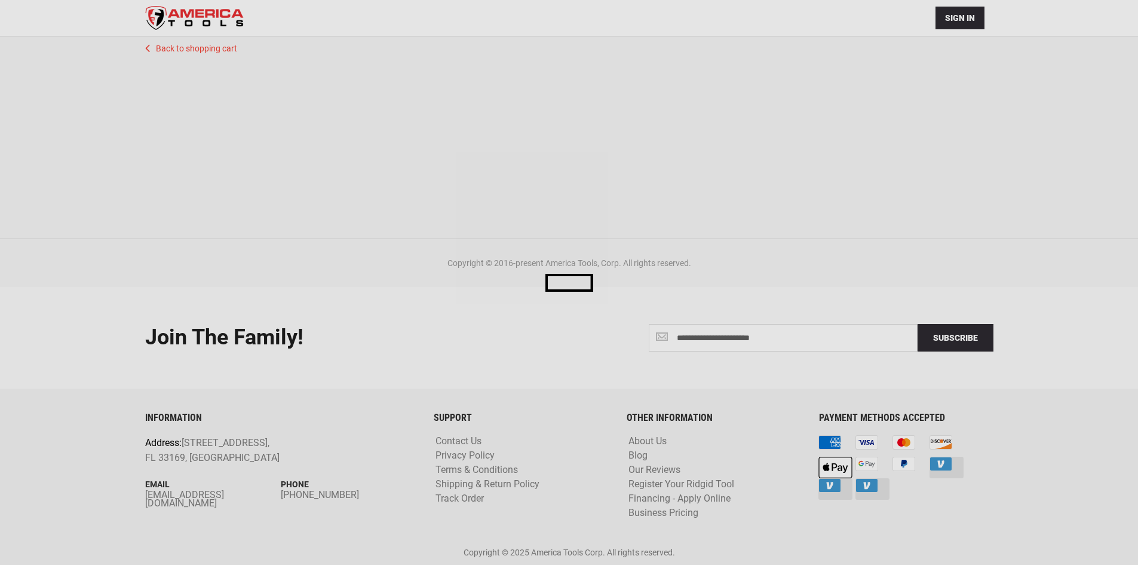
select select "**"
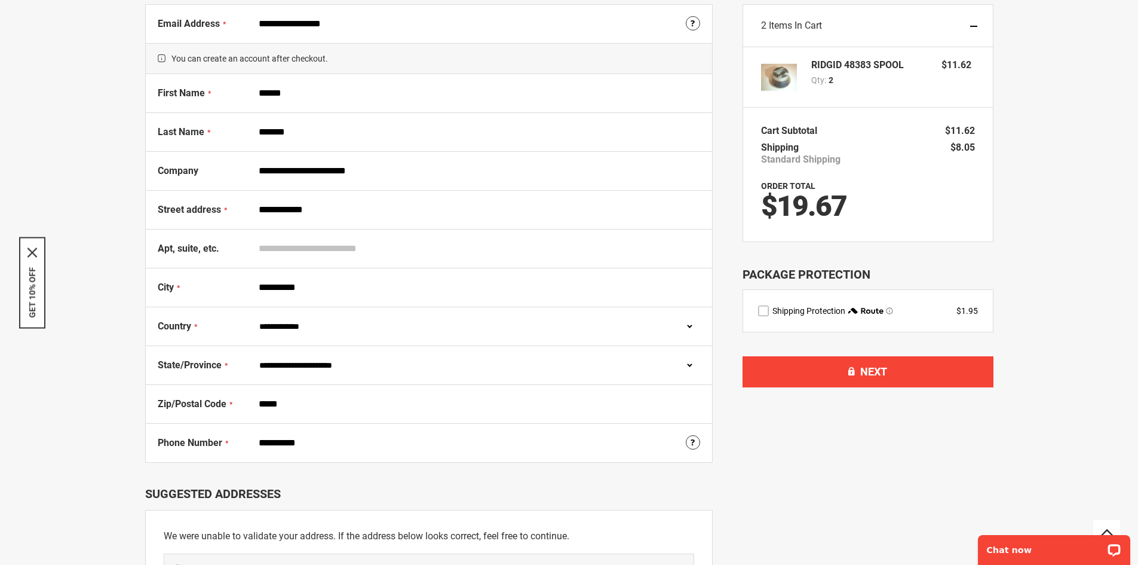
scroll to position [0, 0]
